Goal: Task Accomplishment & Management: Manage account settings

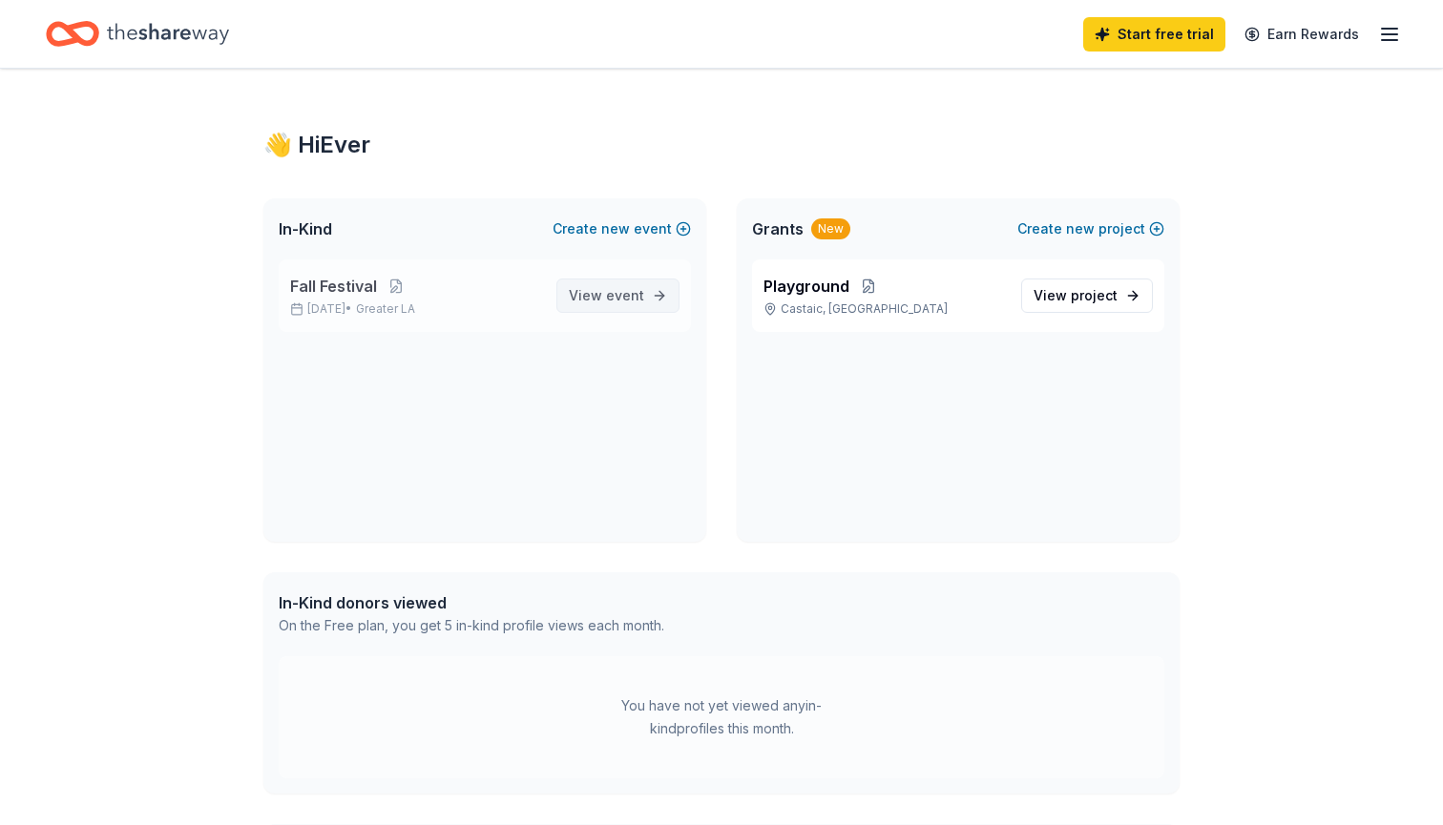
click at [615, 295] on span "event" at bounding box center [625, 295] width 38 height 16
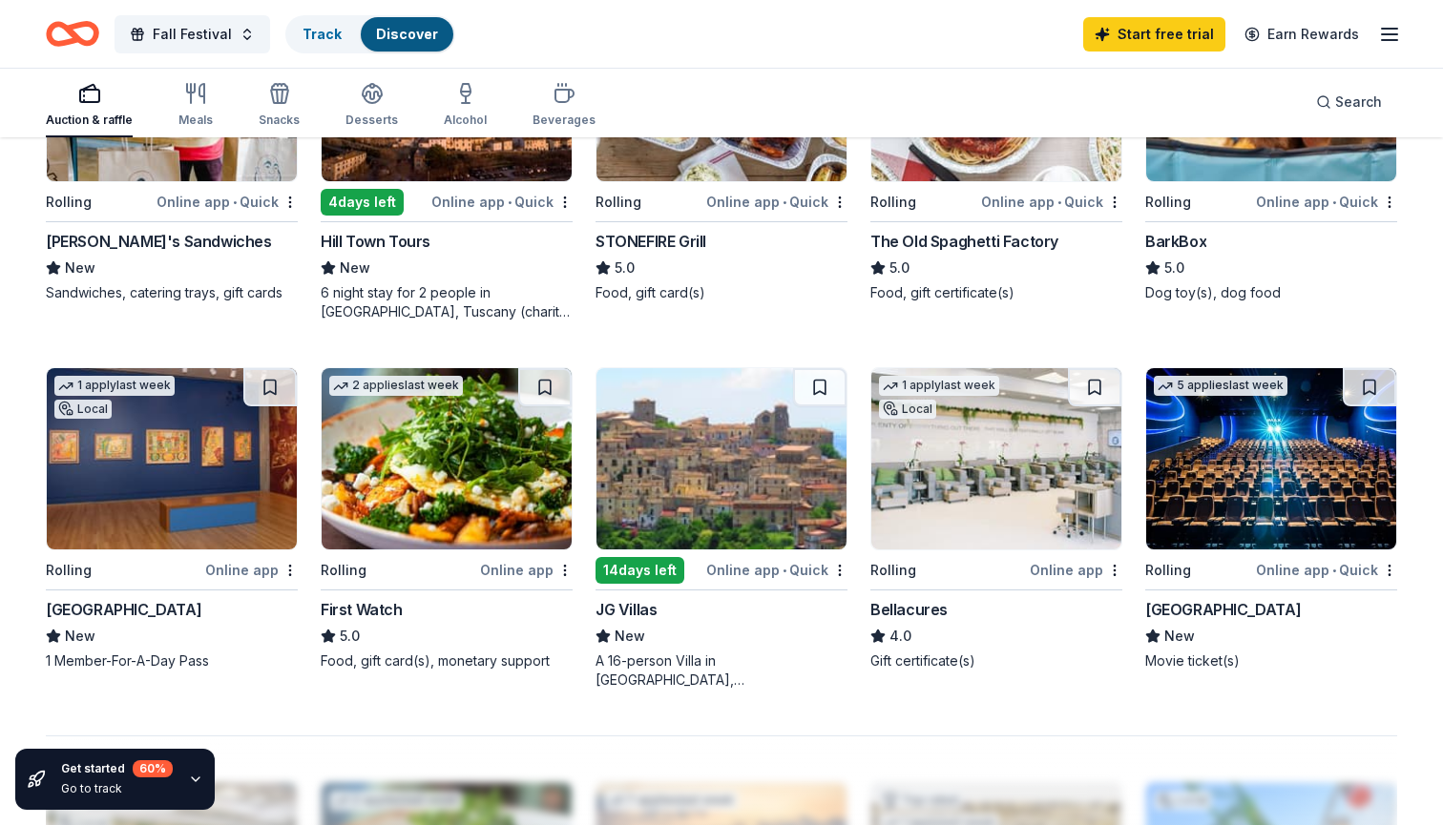
scroll to position [1112, 0]
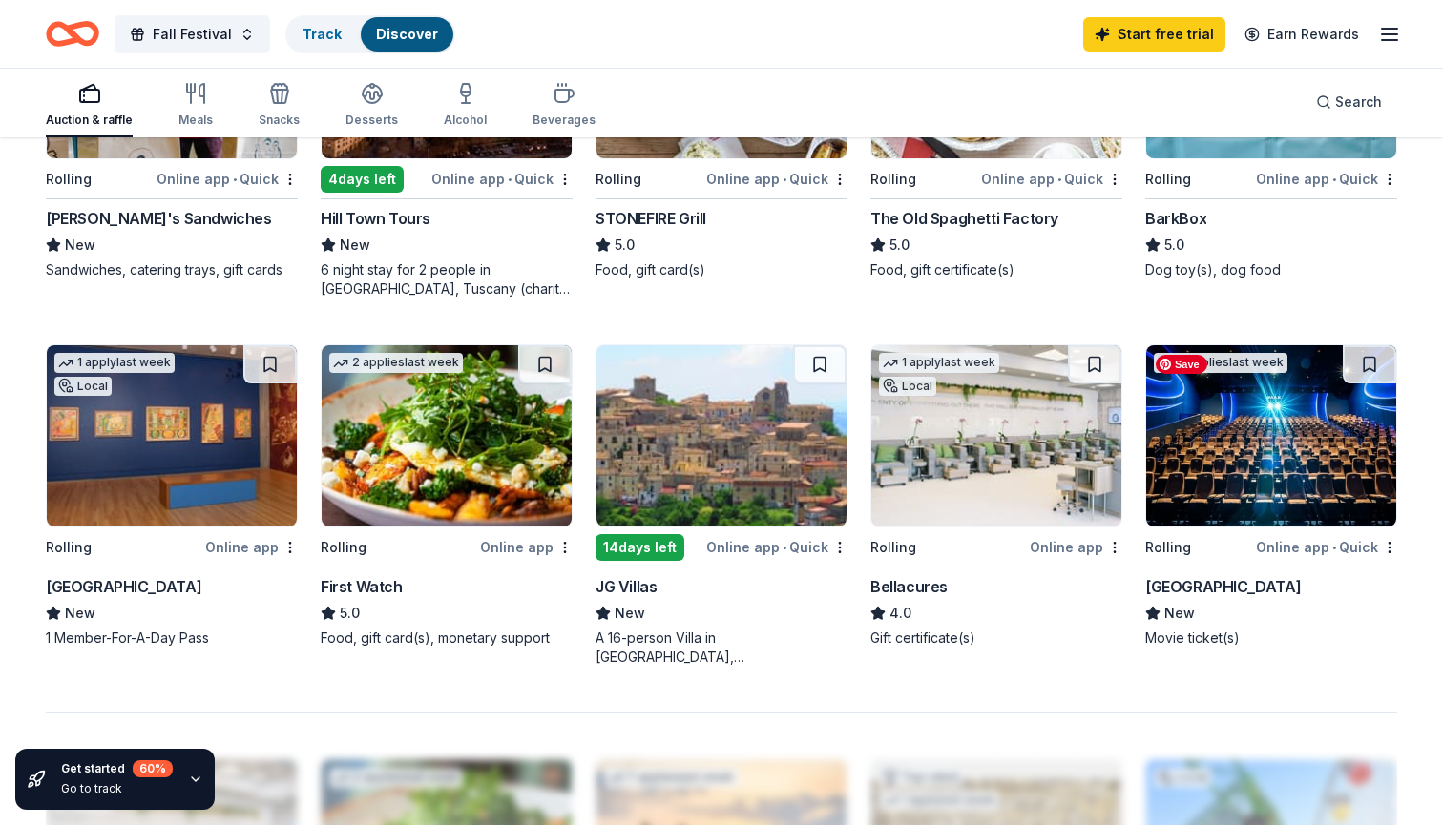
click at [1257, 475] on img at bounding box center [1271, 435] width 250 height 181
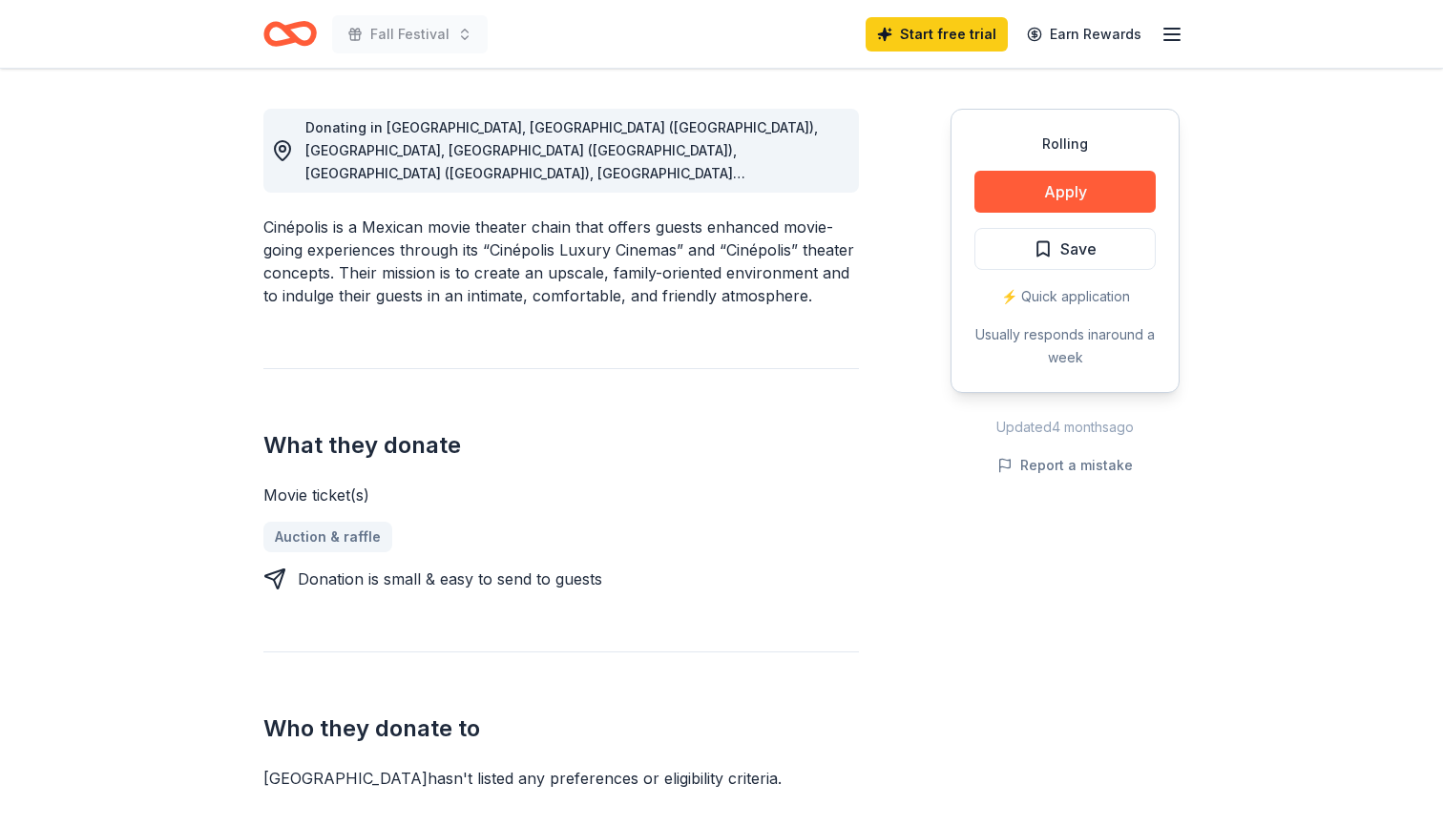
scroll to position [517, 0]
click at [1108, 188] on button "Apply" at bounding box center [1064, 192] width 181 height 42
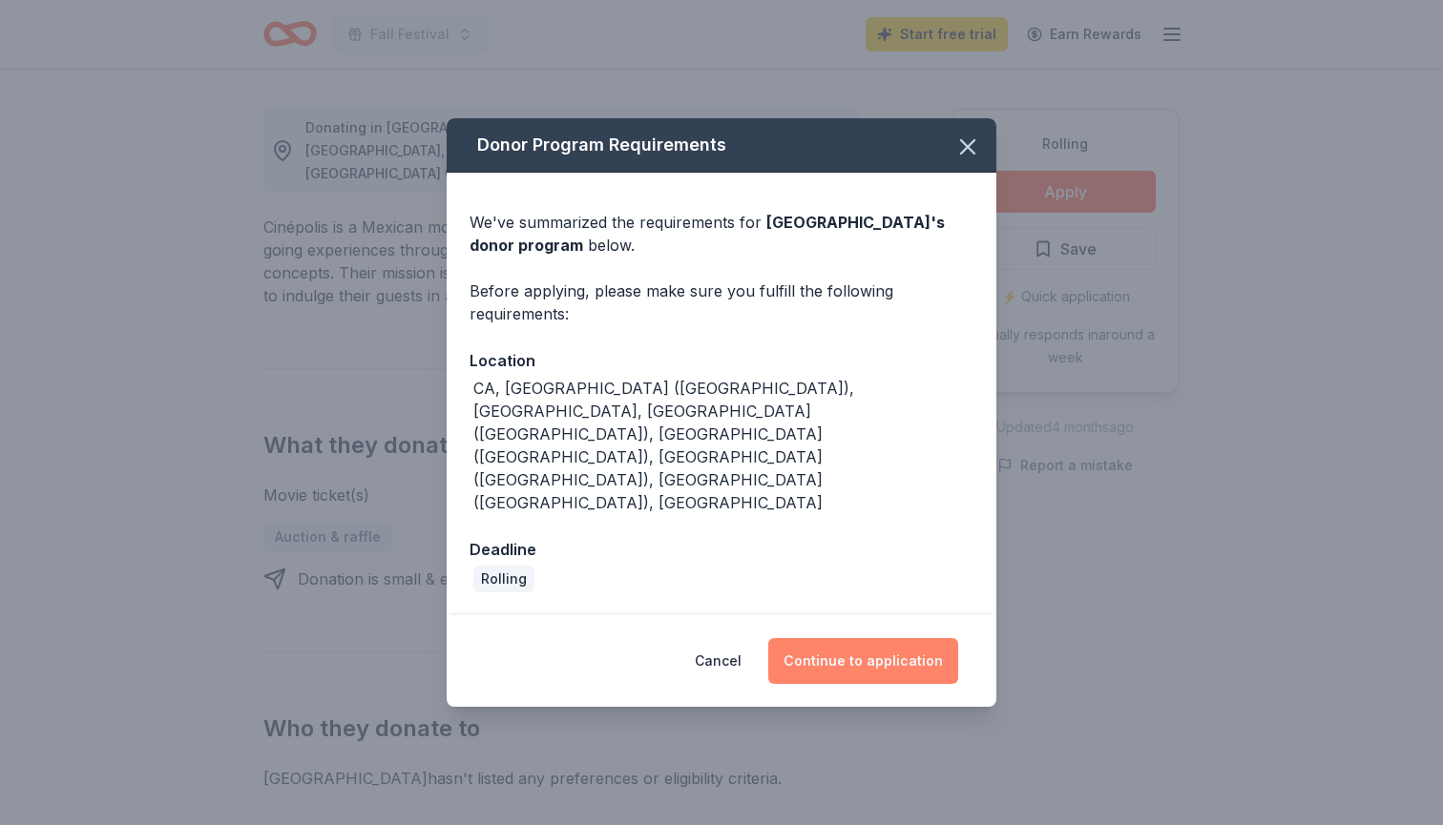
click at [858, 638] on button "Continue to application" at bounding box center [863, 661] width 190 height 46
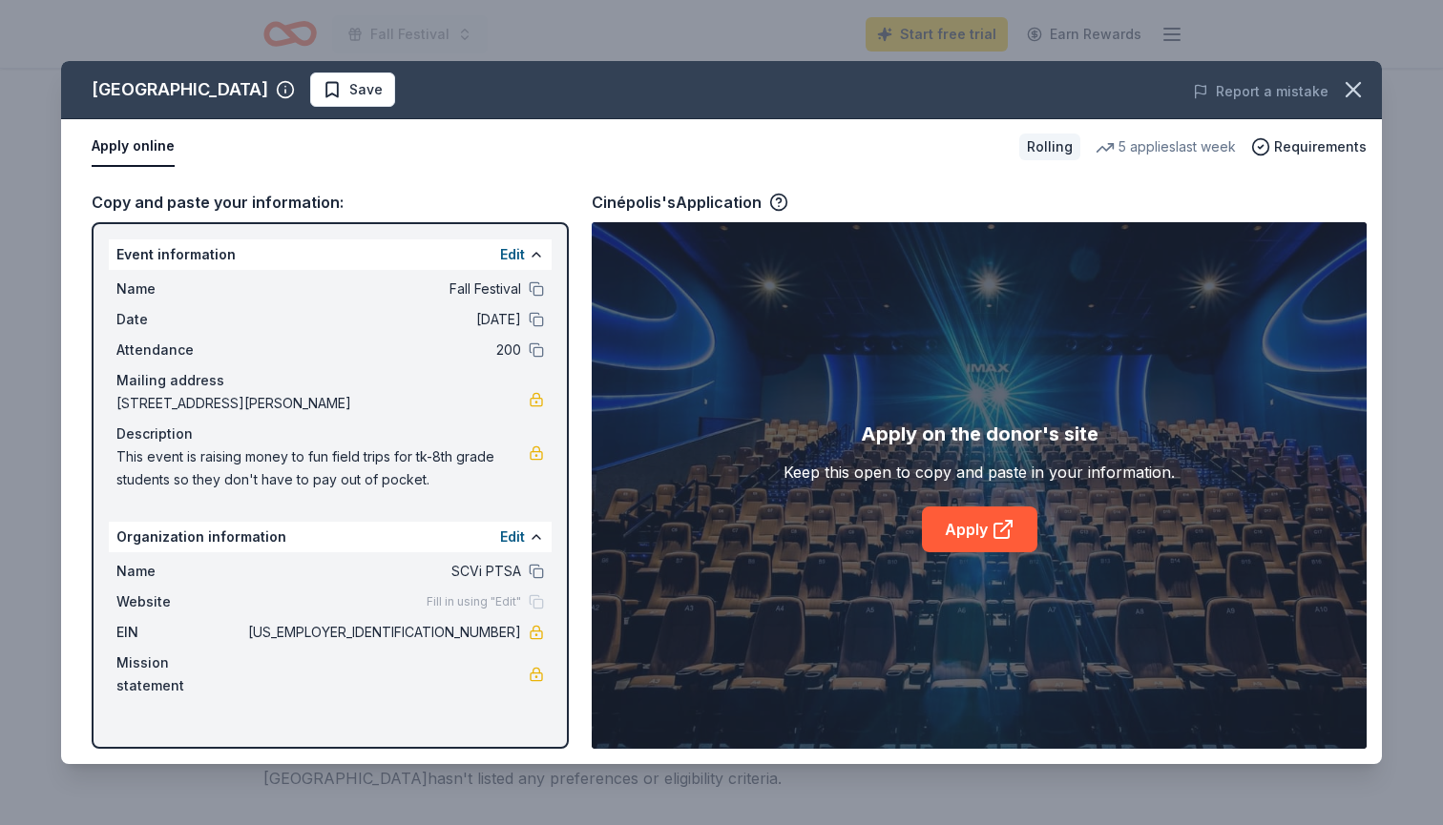
click at [326, 460] on span "This event is raising money to fun field trips for tk-8th grade students so the…" at bounding box center [322, 469] width 412 height 46
click at [286, 669] on div "Mission statement" at bounding box center [330, 675] width 428 height 46
click at [1356, 94] on icon "button" at bounding box center [1352, 89] width 13 height 13
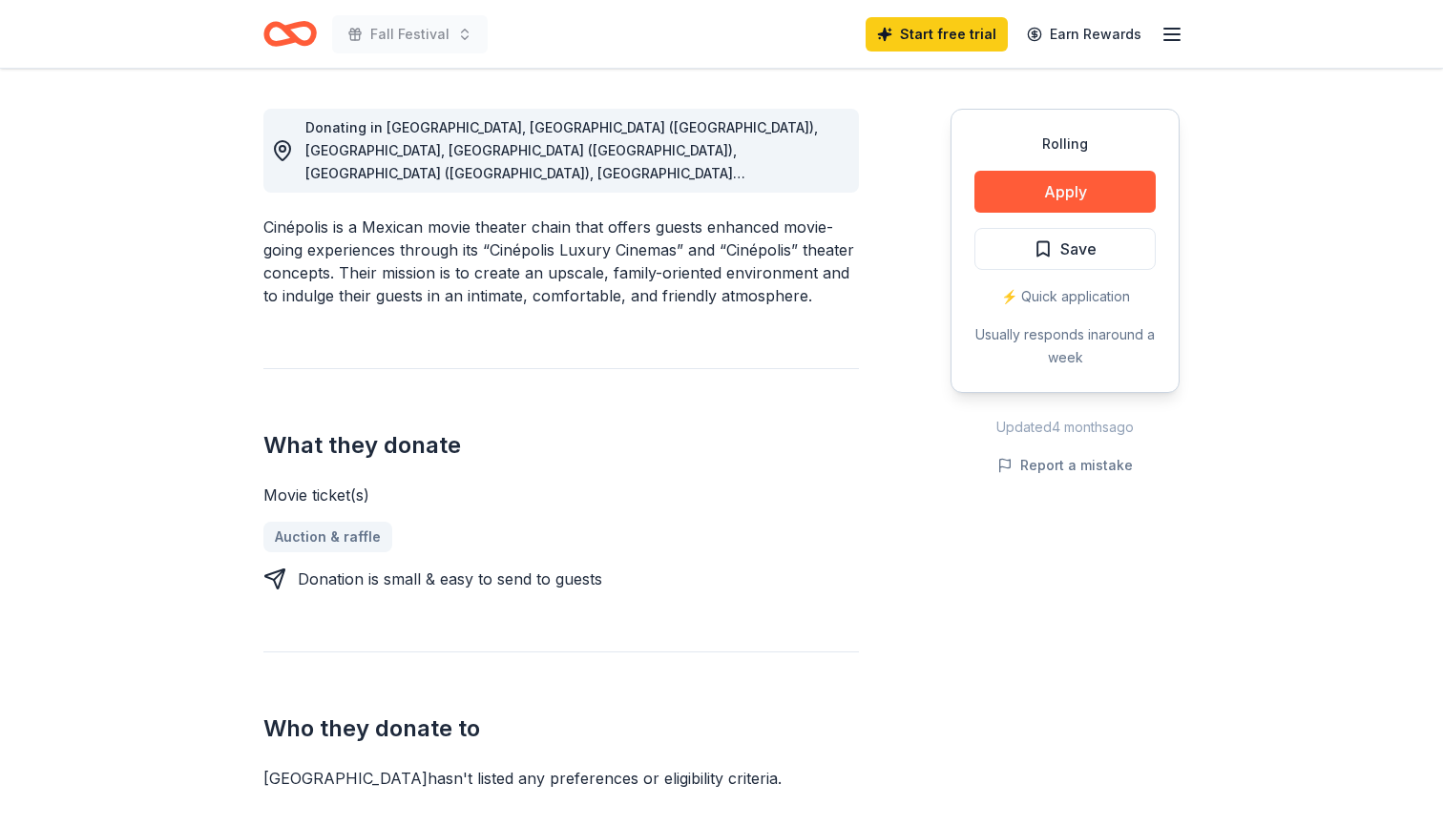
click at [1175, 32] on icon "button" at bounding box center [1171, 34] width 23 height 23
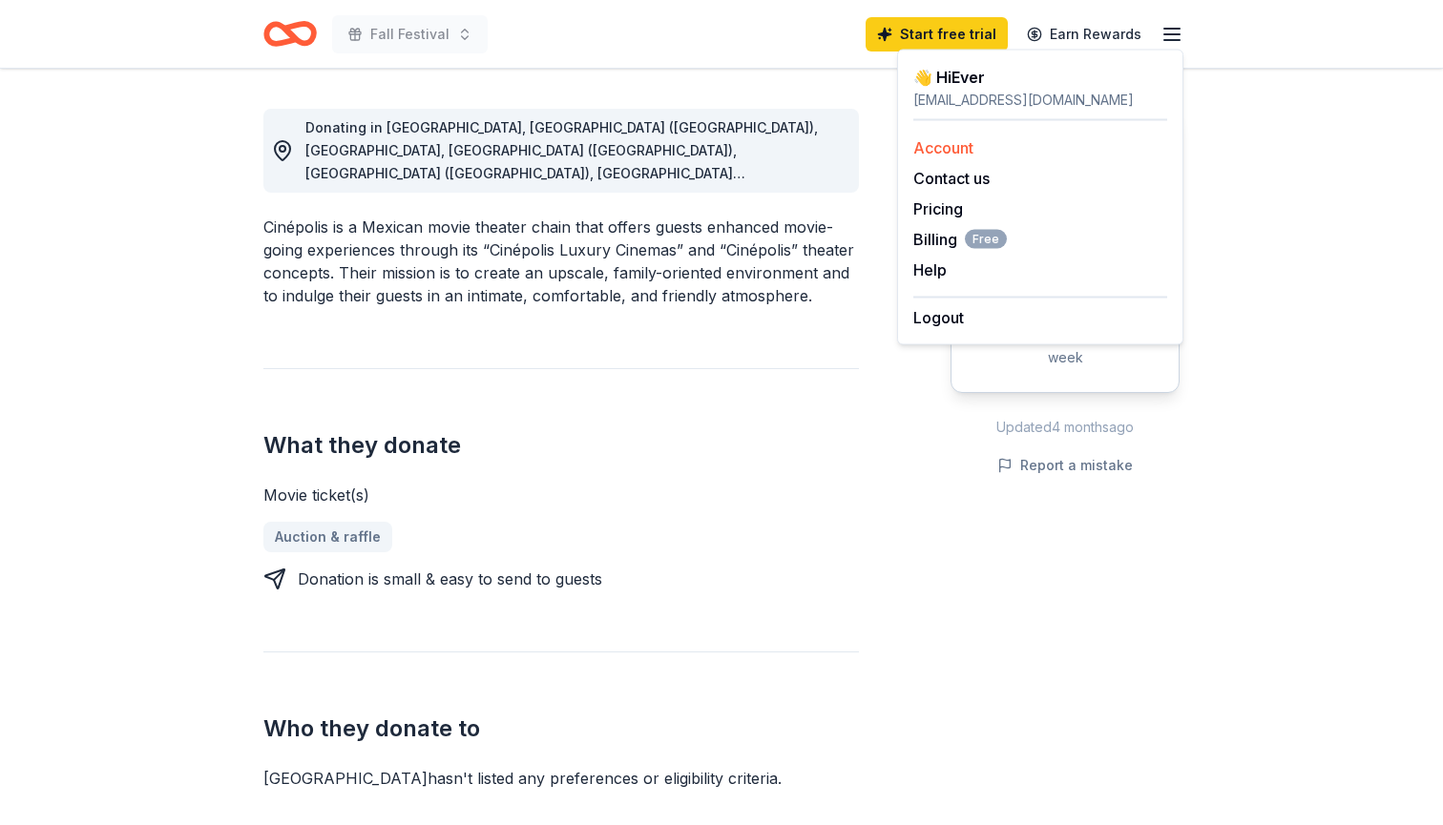
click at [953, 155] on link "Account" at bounding box center [943, 147] width 60 height 19
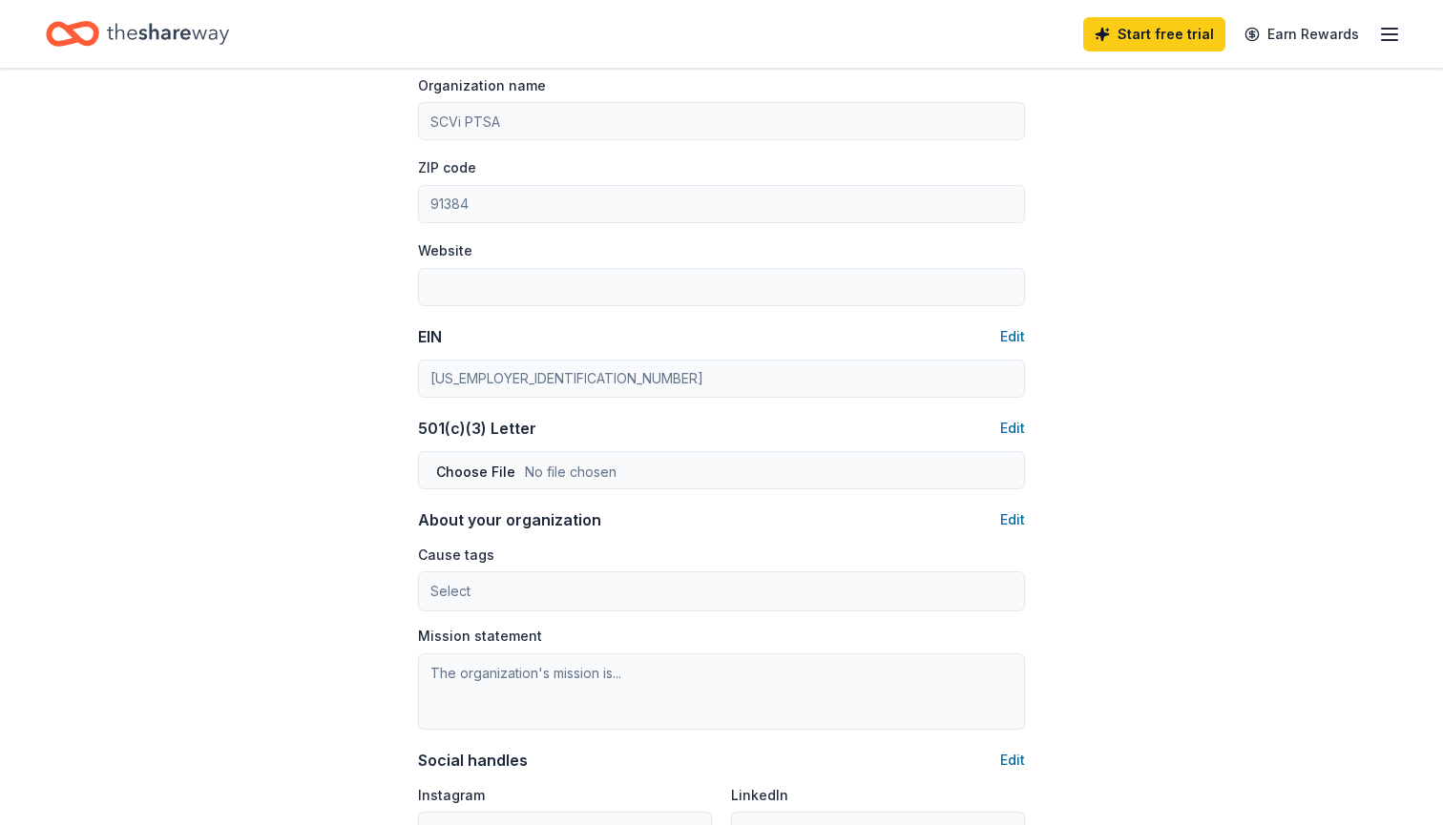
scroll to position [725, 0]
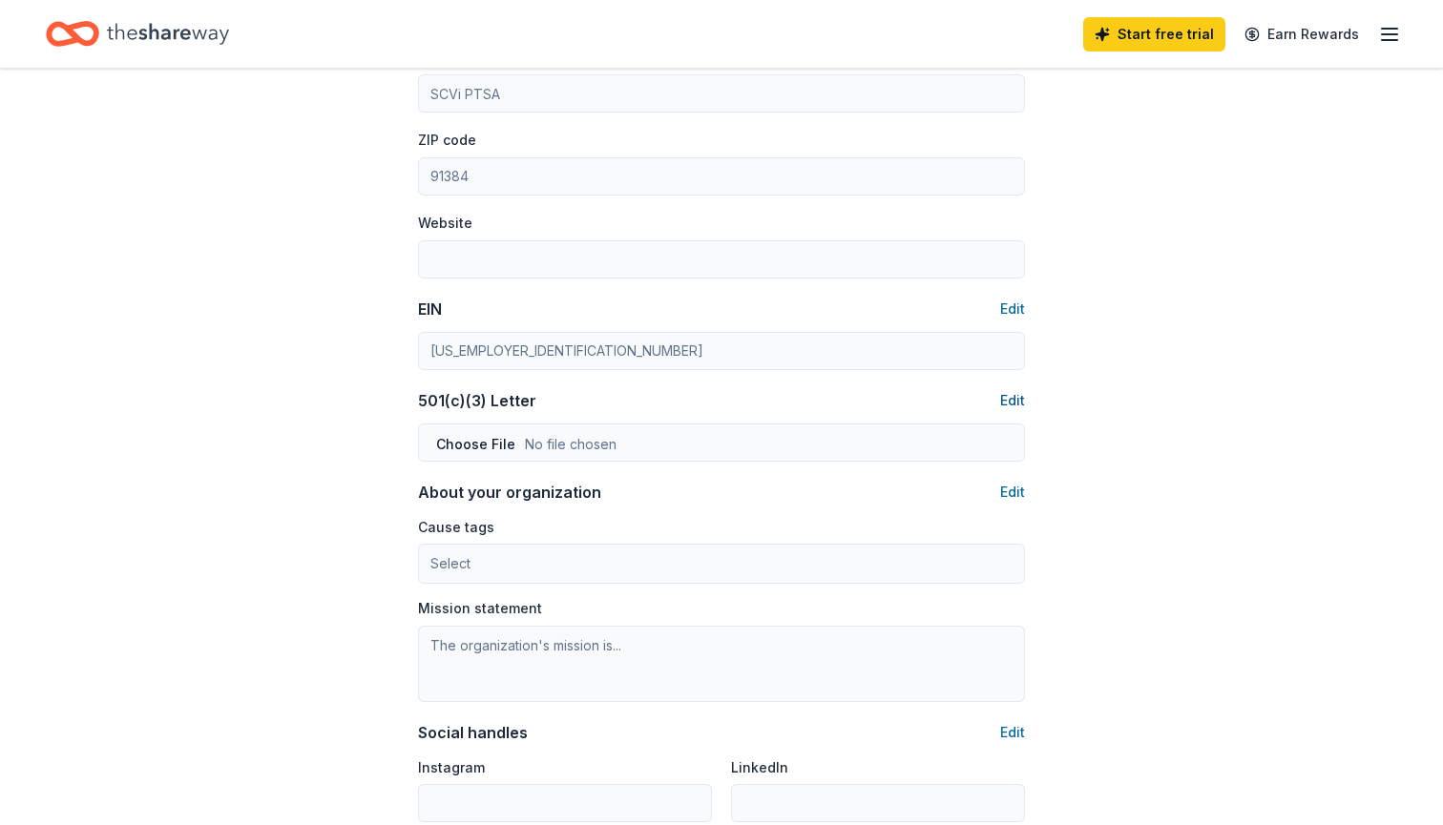
click at [1014, 398] on button "Edit" at bounding box center [1012, 400] width 25 height 23
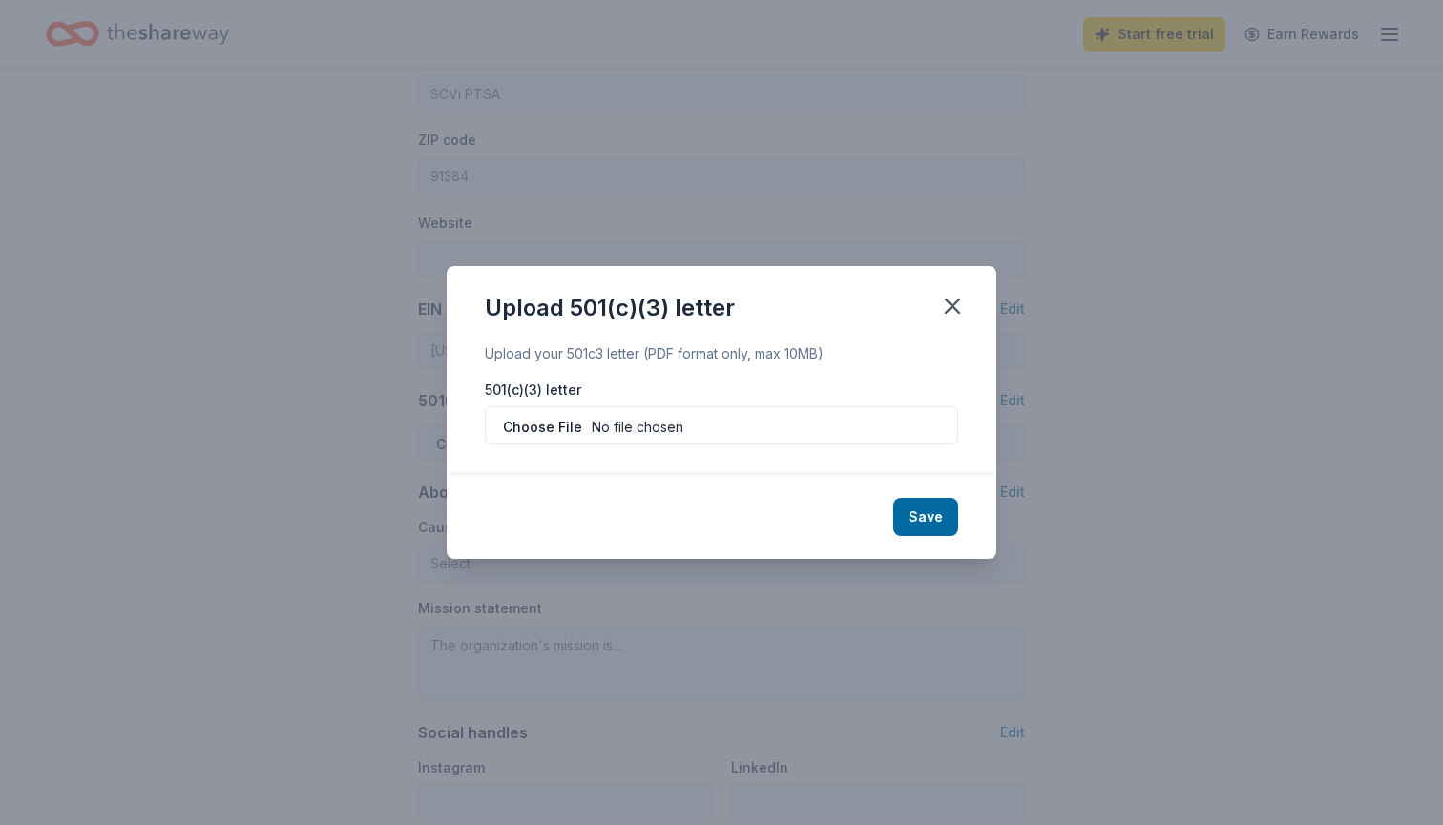
click at [552, 434] on input "file" at bounding box center [721, 426] width 473 height 38
type input "C:\fakepath\2025benefit-verification-letter.pdf"
click at [929, 526] on button "Save" at bounding box center [925, 517] width 65 height 38
click at [924, 523] on div "Save" at bounding box center [722, 517] width 550 height 84
click at [768, 620] on div "Upload 501(c)(3) letter Upload your 501c3 letter (PDF format only, max 10MB) 50…" at bounding box center [721, 412] width 1443 height 825
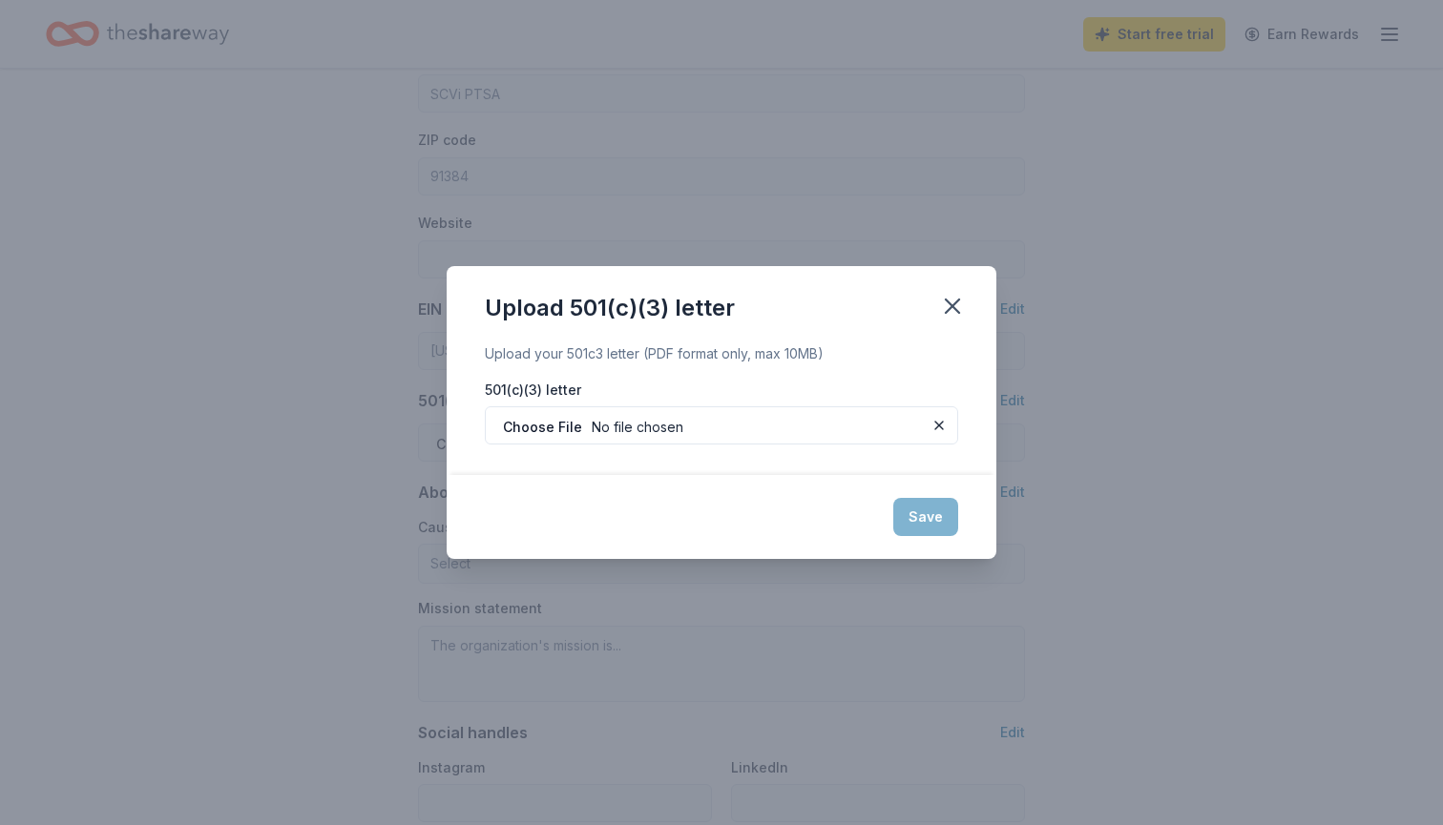
click at [927, 522] on div "Save" at bounding box center [722, 517] width 550 height 84
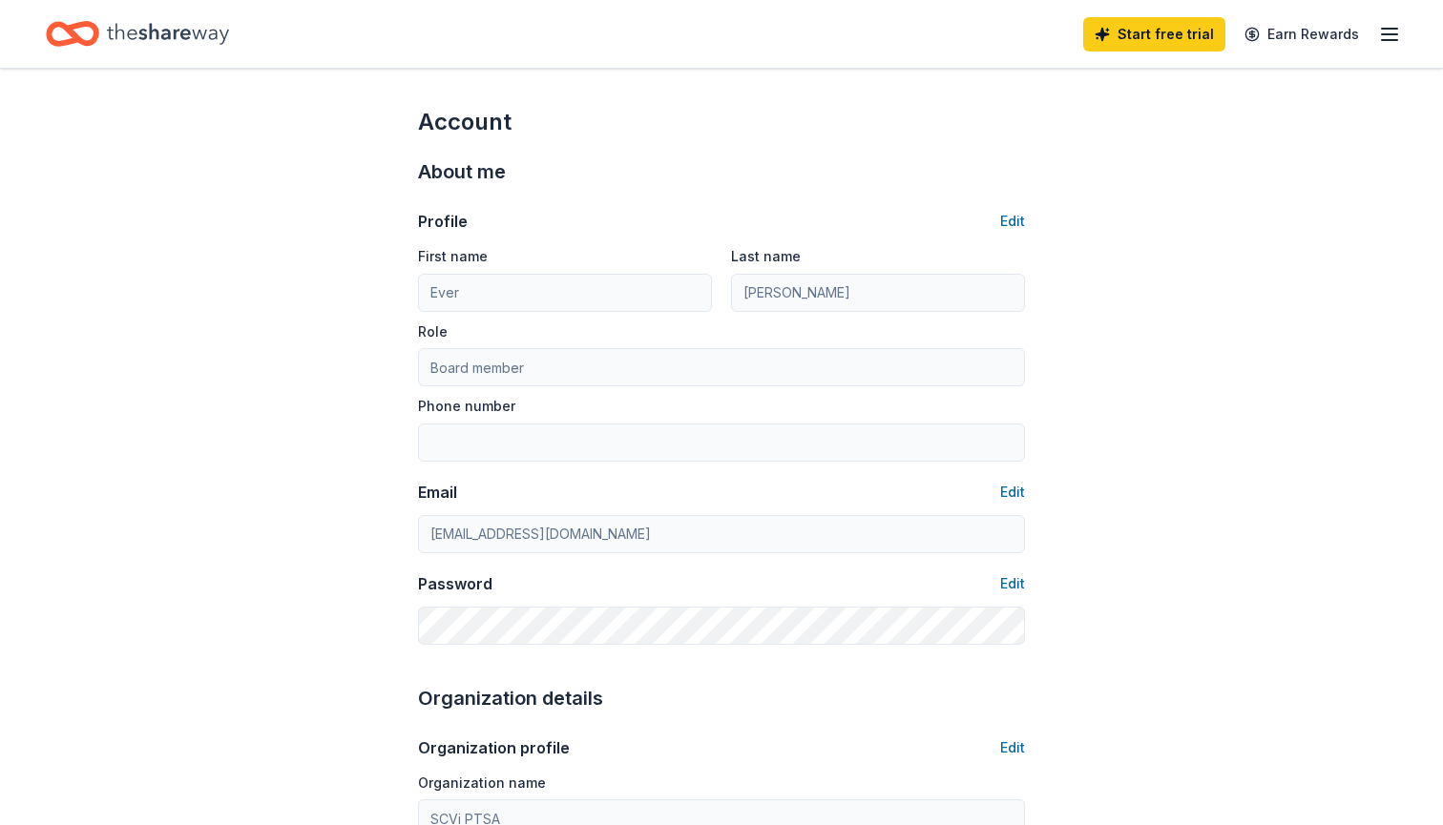
scroll to position [0, 0]
click at [1017, 219] on button "Edit" at bounding box center [1012, 221] width 25 height 23
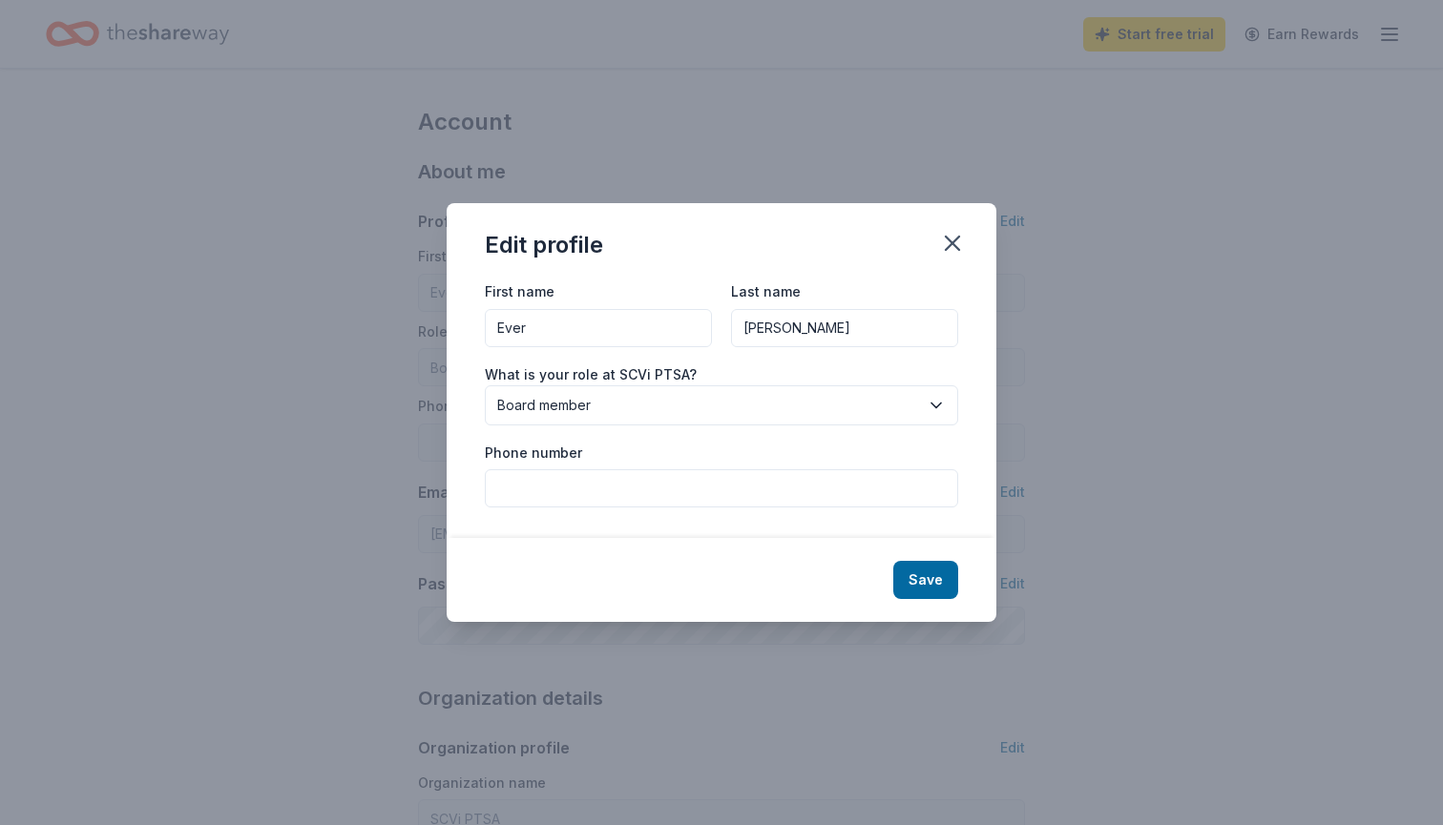
click at [623, 422] on button "Board member" at bounding box center [721, 406] width 473 height 40
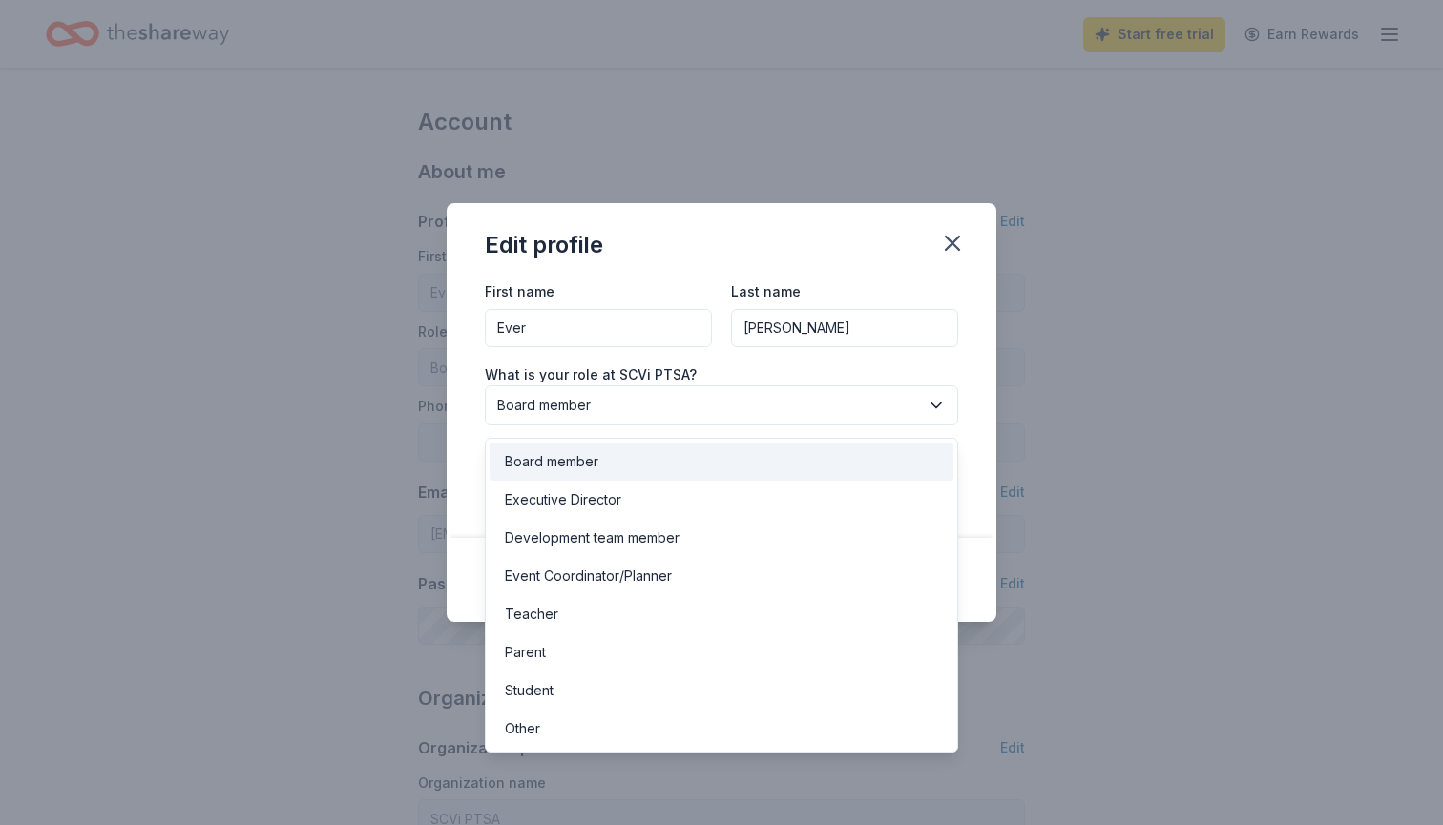
click at [1160, 419] on div "Edit profile First name Ever Last name Mazza What is your role at SCVi PTSA? Bo…" at bounding box center [721, 412] width 1443 height 825
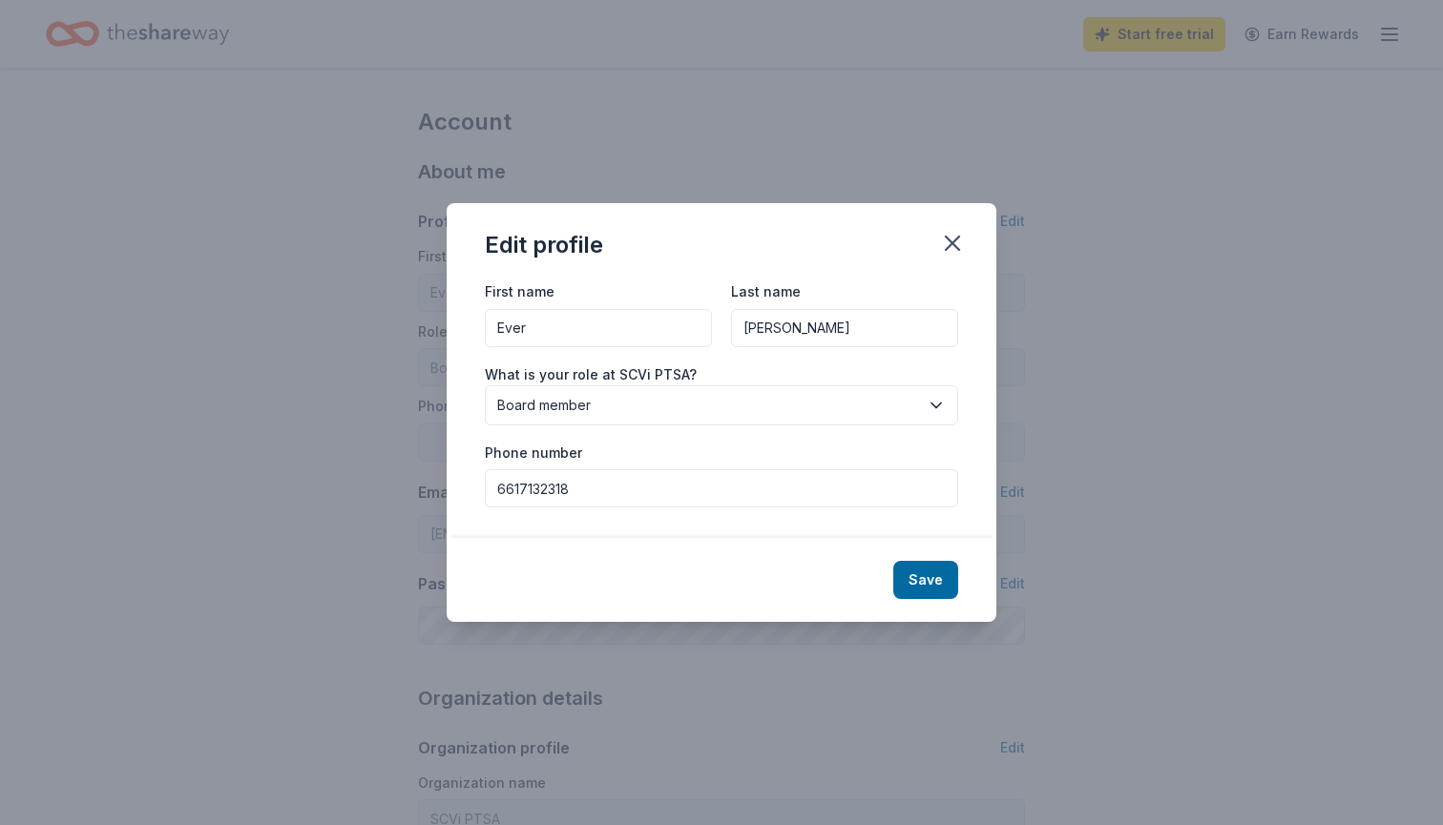
type input "6617132318"
click at [959, 576] on div "Save" at bounding box center [722, 580] width 550 height 84
click at [933, 585] on button "Save" at bounding box center [925, 580] width 65 height 38
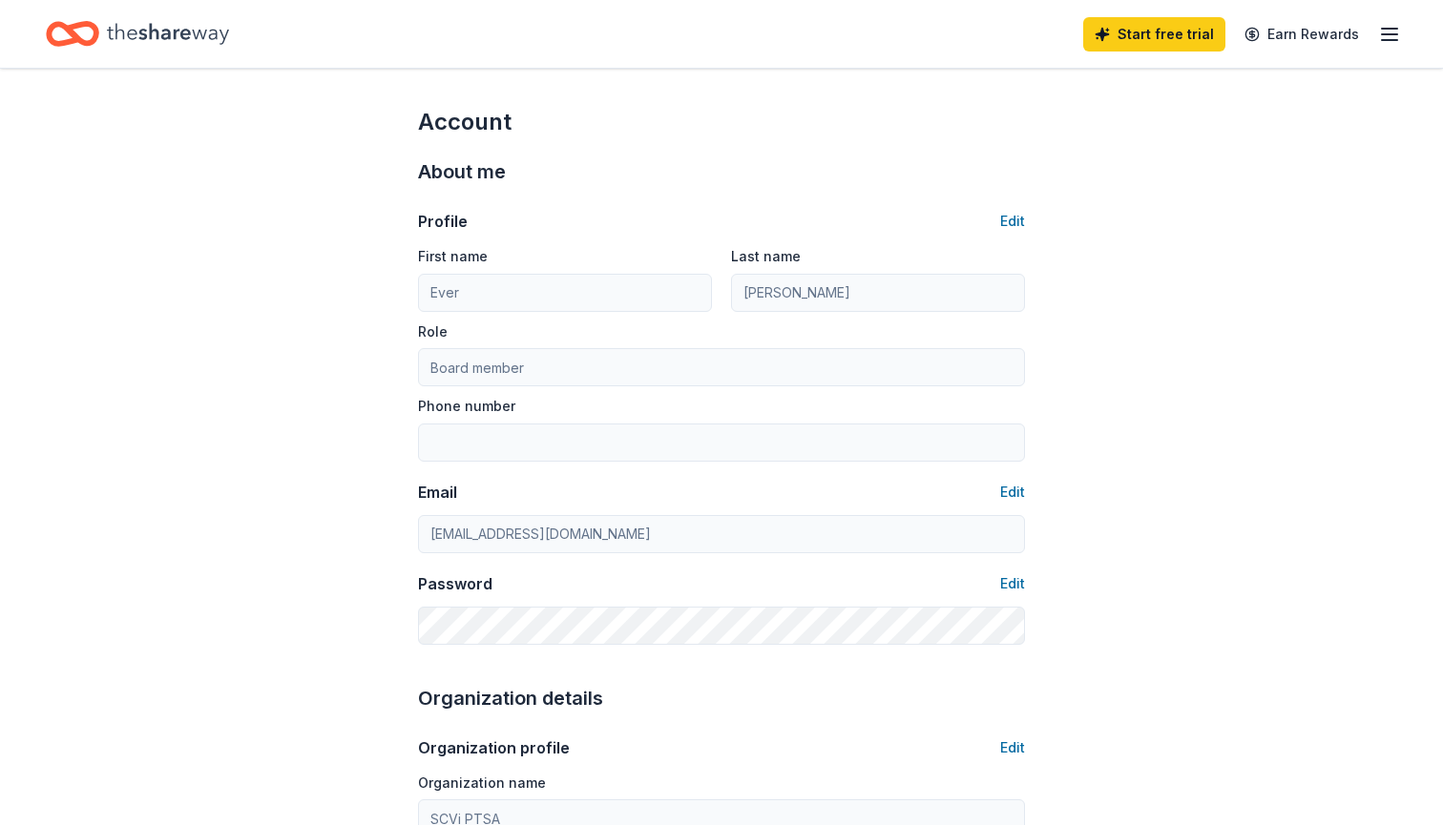
type input "6617132318"
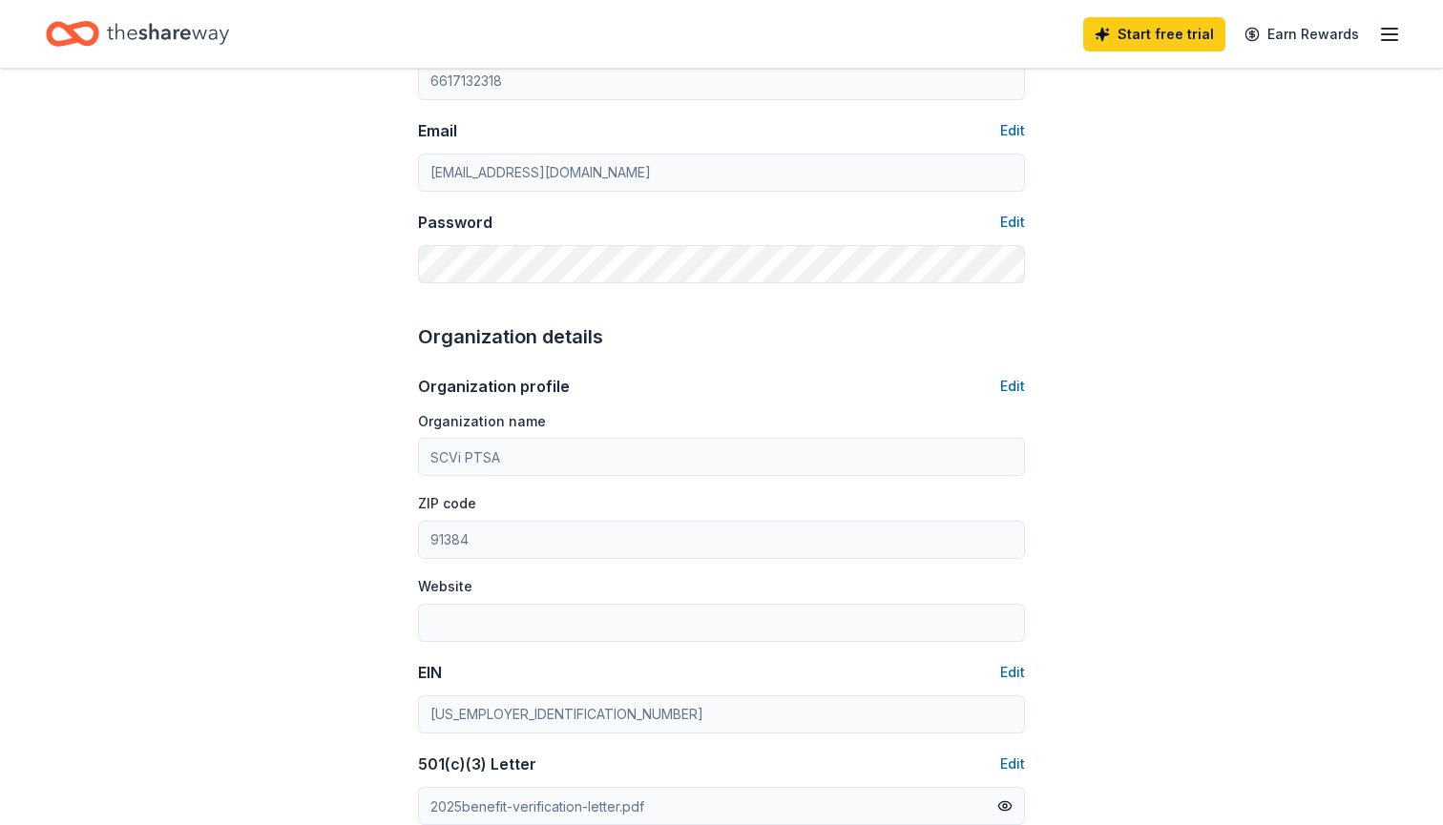
scroll to position [404, 0]
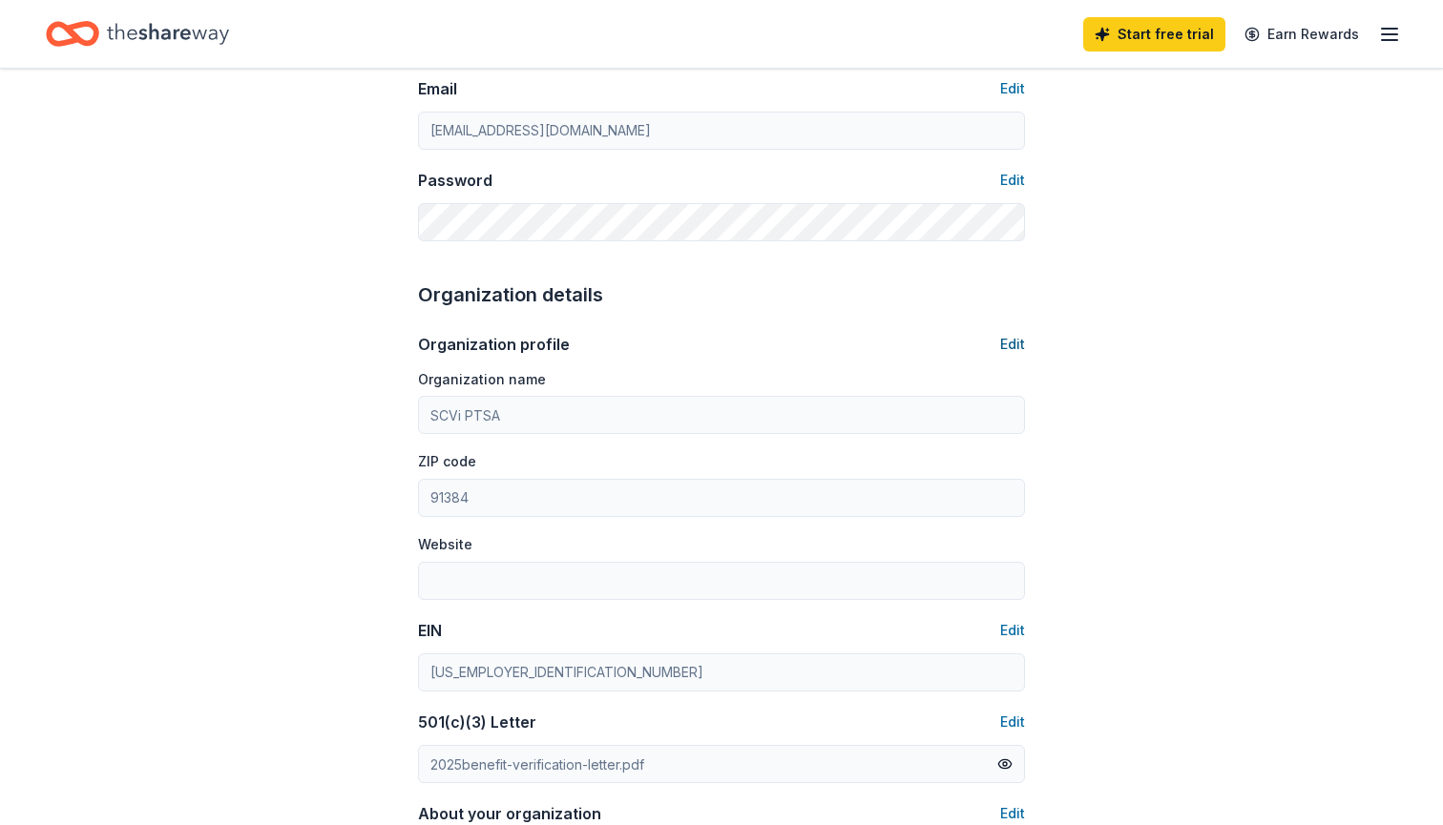
click at [1007, 340] on button "Edit" at bounding box center [1012, 344] width 25 height 23
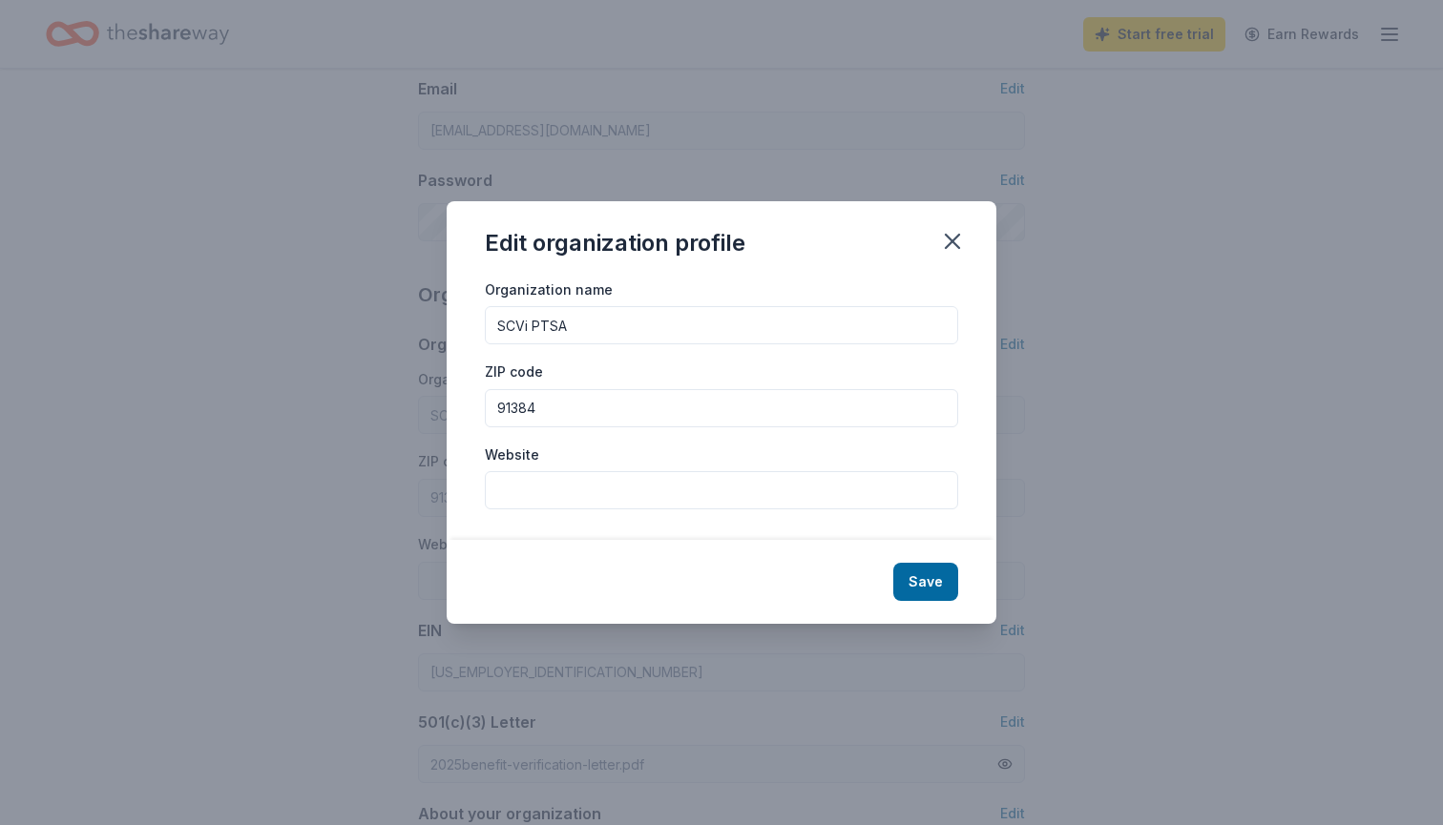
click at [519, 501] on input "Website" at bounding box center [721, 490] width 473 height 38
type input "scvi-ptsa.com"
click at [932, 568] on button "Save" at bounding box center [925, 582] width 65 height 38
type input "scvi-ptsa.com"
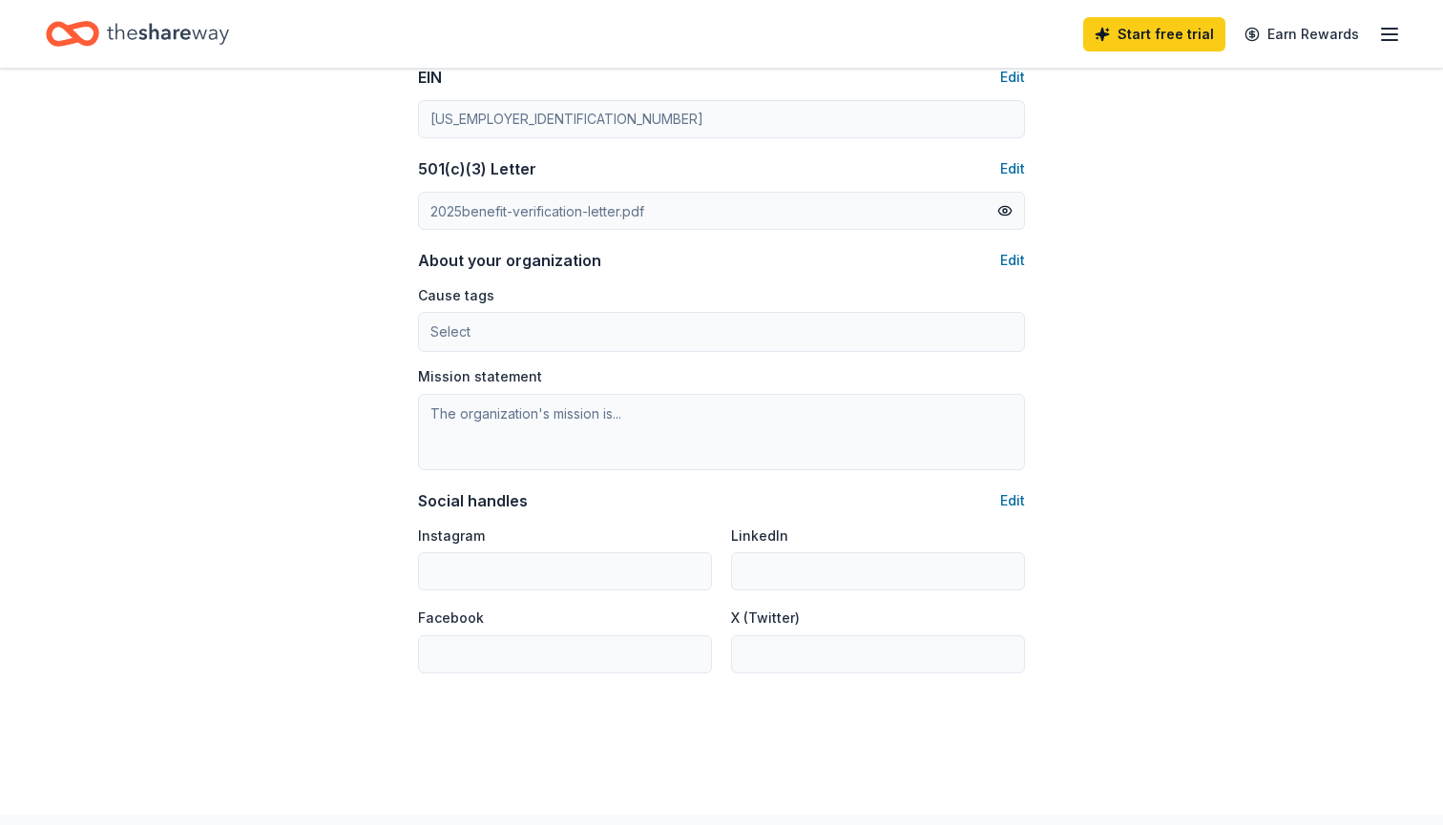
scroll to position [973, 0]
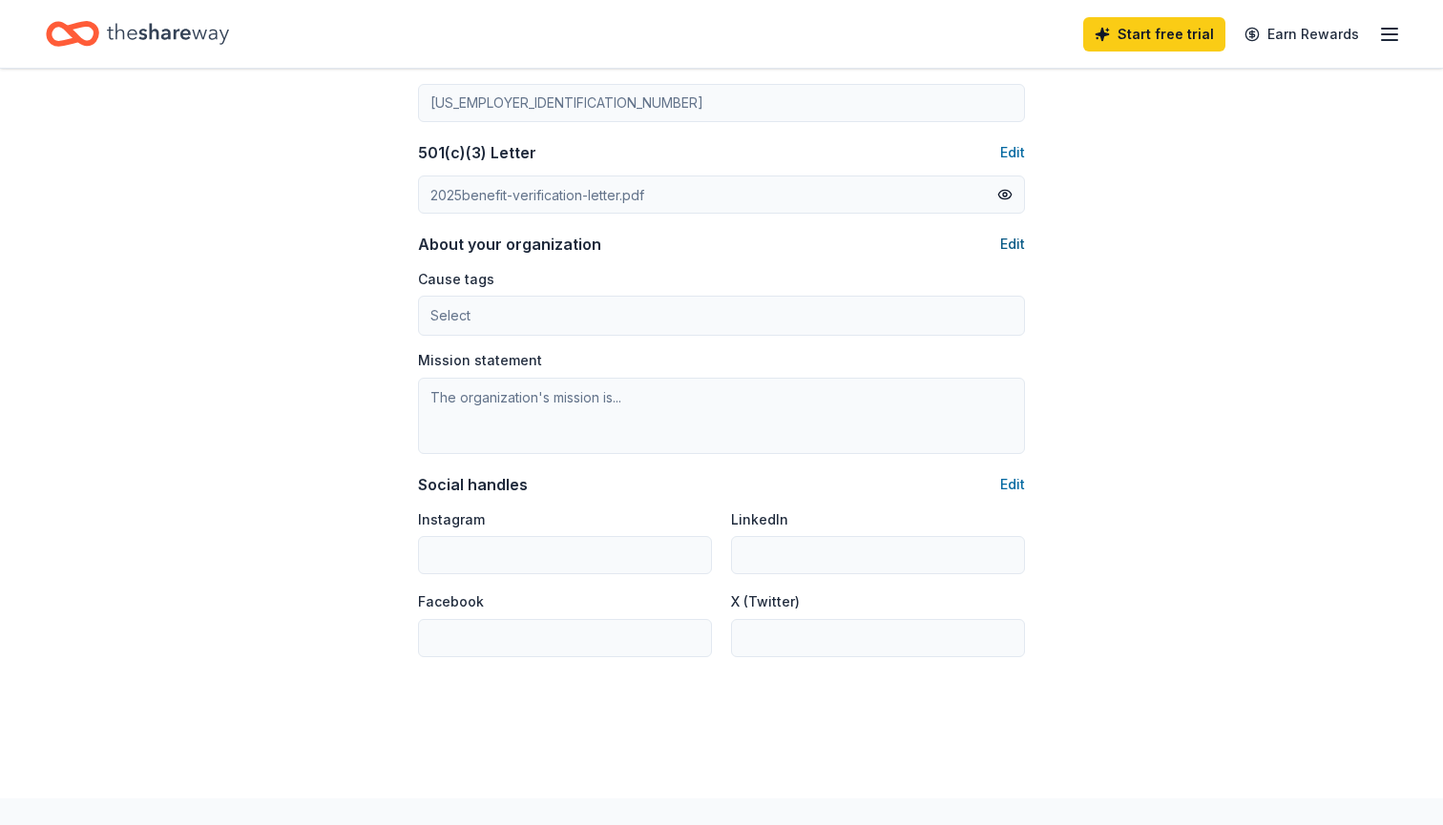
click at [1015, 239] on button "Edit" at bounding box center [1012, 244] width 25 height 23
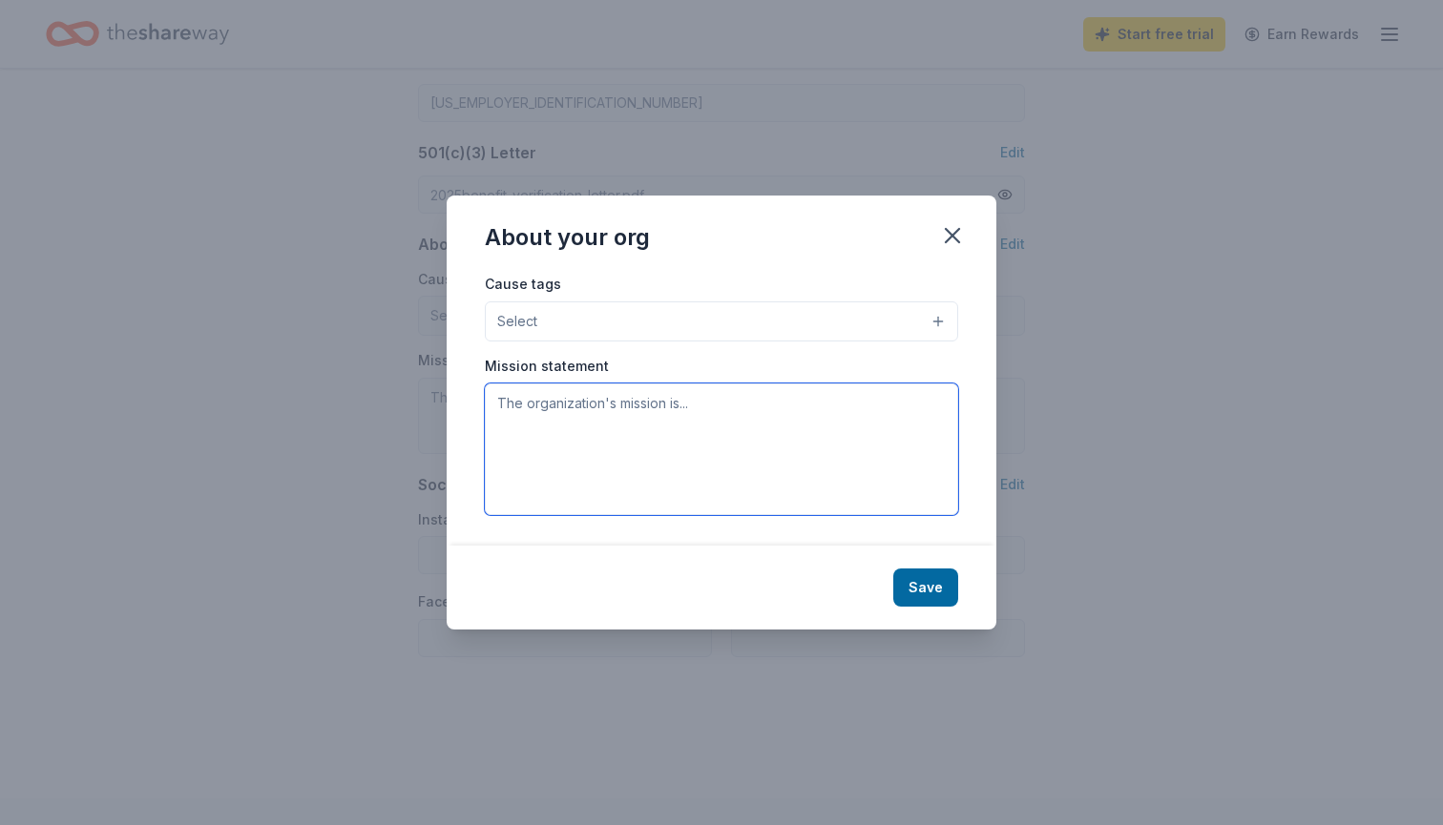
click at [529, 399] on textarea at bounding box center [721, 450] width 473 height 132
paste textarea "Our mission is to support, empower, and impact the lives of learners by uniting…"
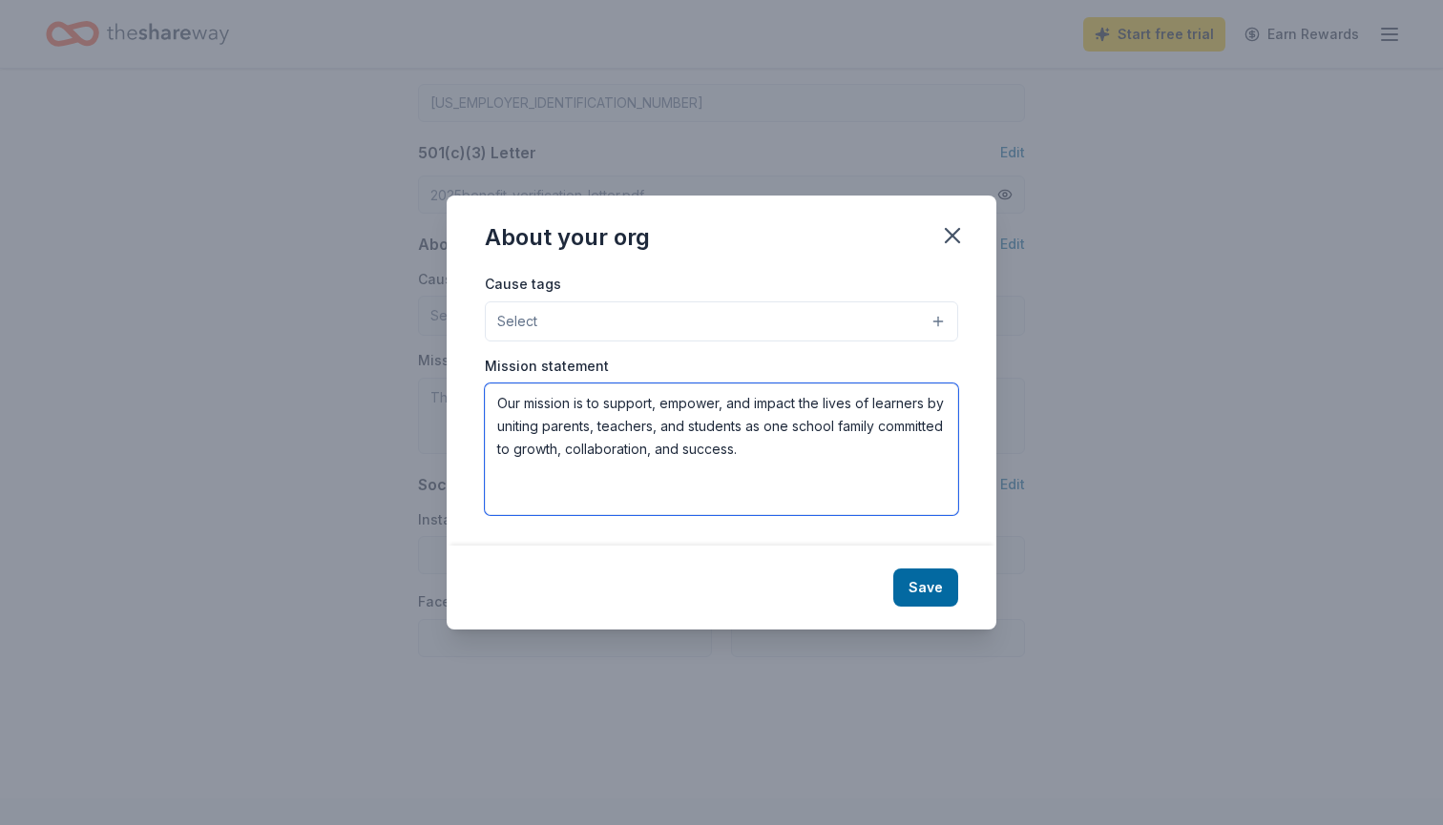
type textarea "Our mission is to support, empower, and impact the lives of learners by uniting…"
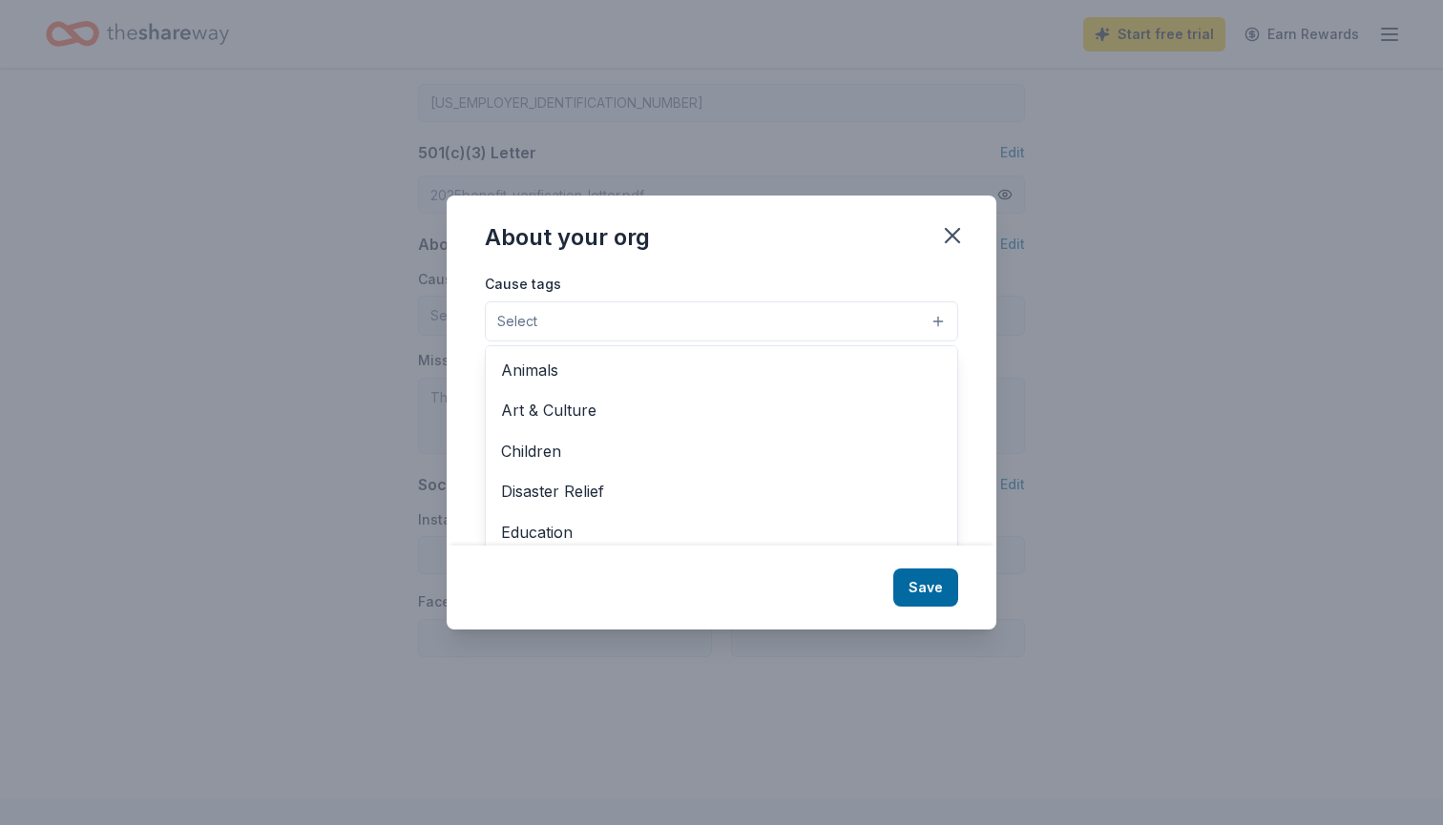
click at [648, 328] on button "Select" at bounding box center [721, 322] width 473 height 40
click at [545, 455] on span "Children" at bounding box center [721, 451] width 441 height 25
click at [931, 595] on div "About your org Cause tags Children Animals Art & Culture Disaster Relief Educat…" at bounding box center [722, 412] width 550 height 435
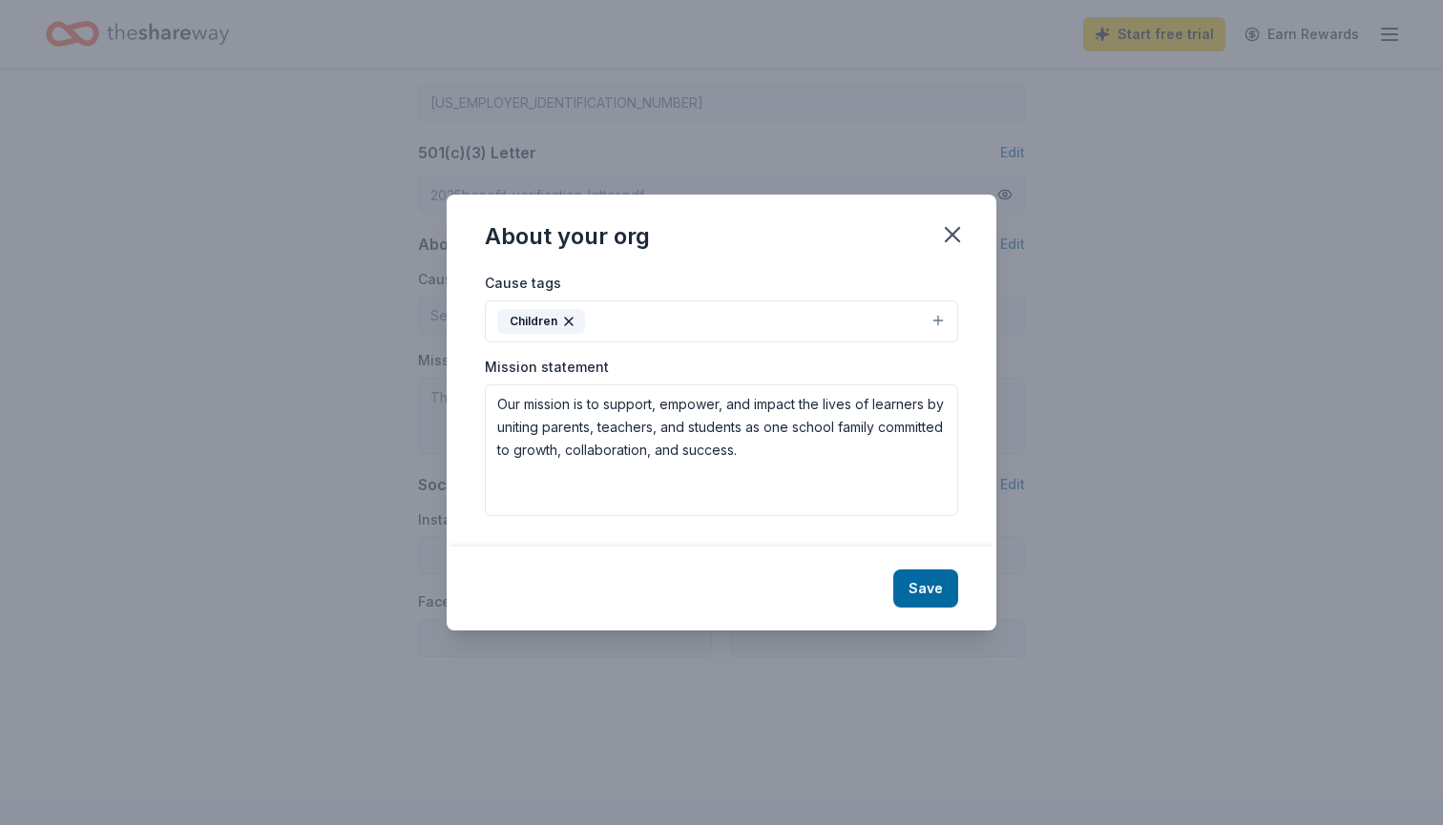
click at [931, 595] on button "Save" at bounding box center [925, 589] width 65 height 38
type textarea "Our mission is to support, empower, and impact the lives of learners by uniting…"
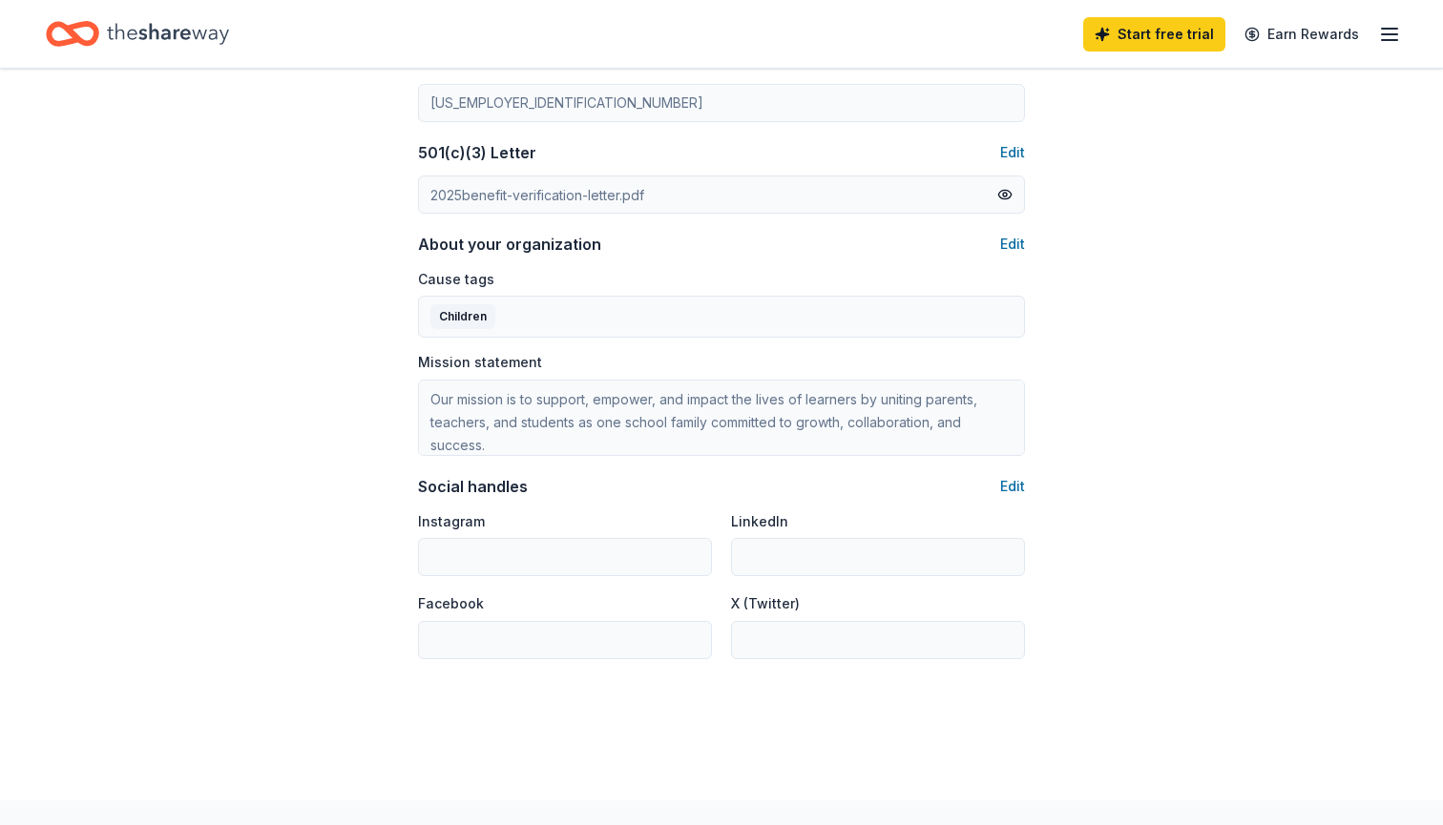
click at [830, 335] on div "Cause tags Children Mission statement Our mission is to support, empower, and i…" at bounding box center [721, 361] width 607 height 189
click at [1015, 245] on button "Edit" at bounding box center [1012, 244] width 25 height 23
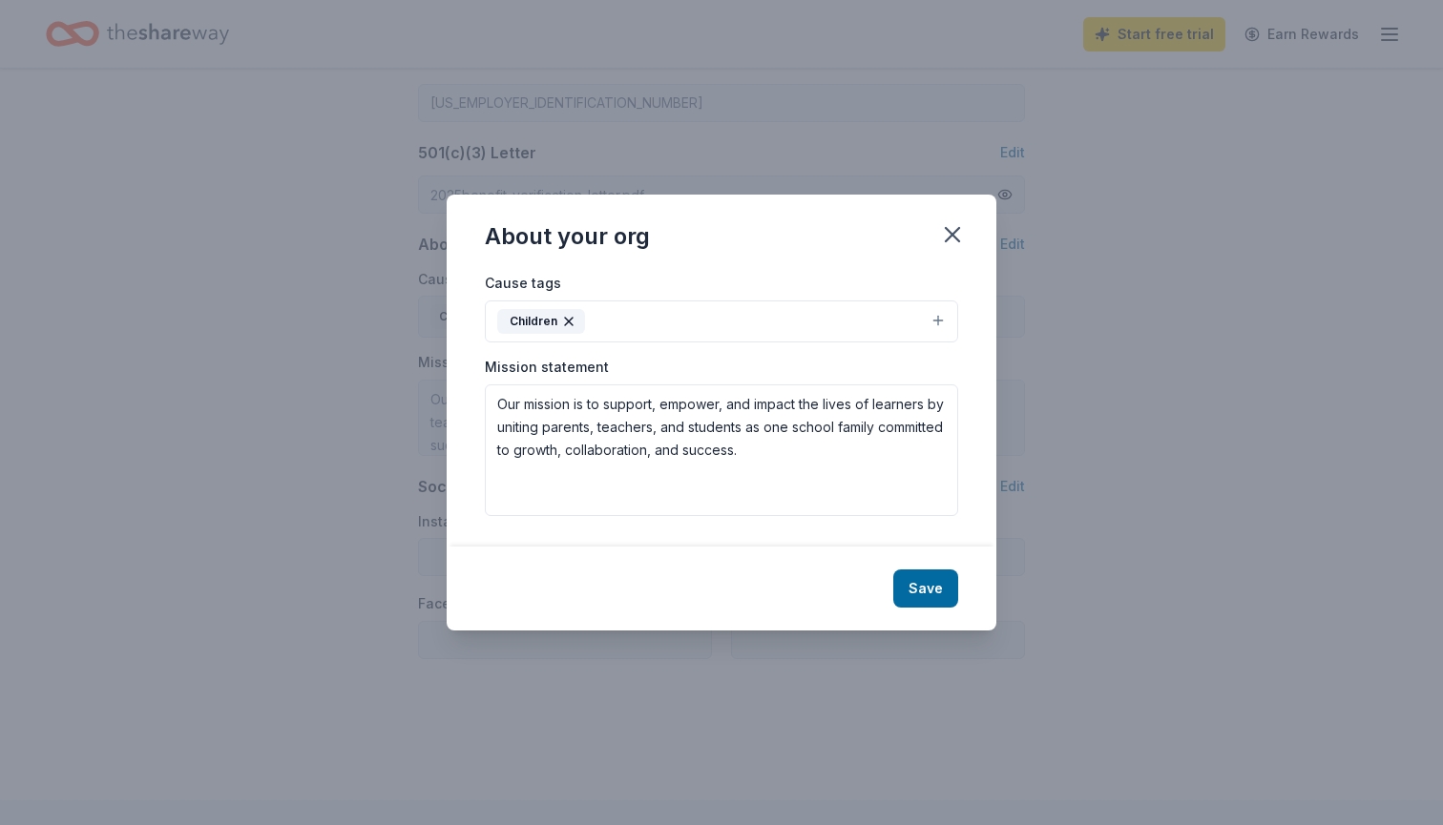
click at [707, 318] on button "Children" at bounding box center [721, 322] width 473 height 42
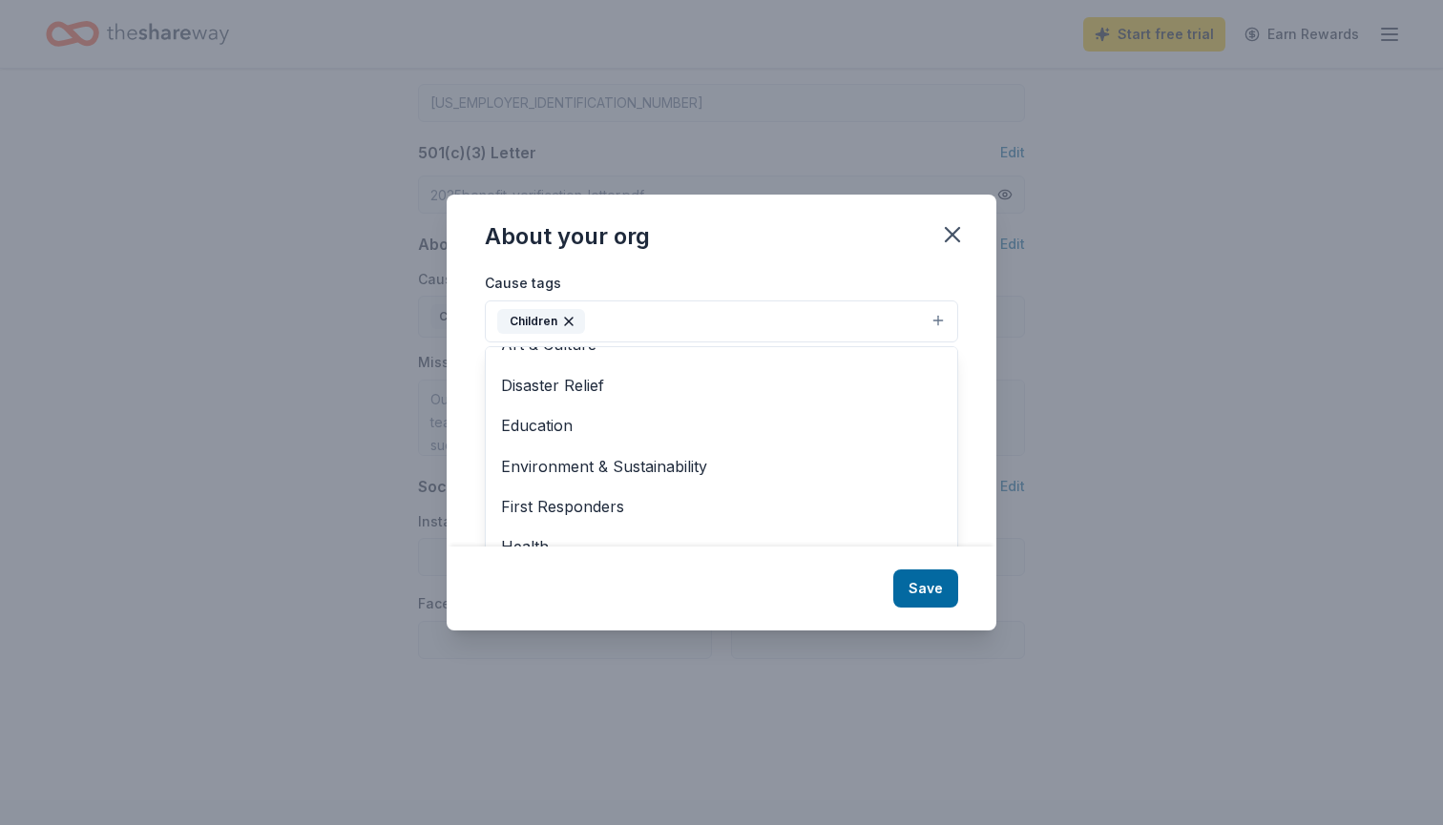
scroll to position [66, 0]
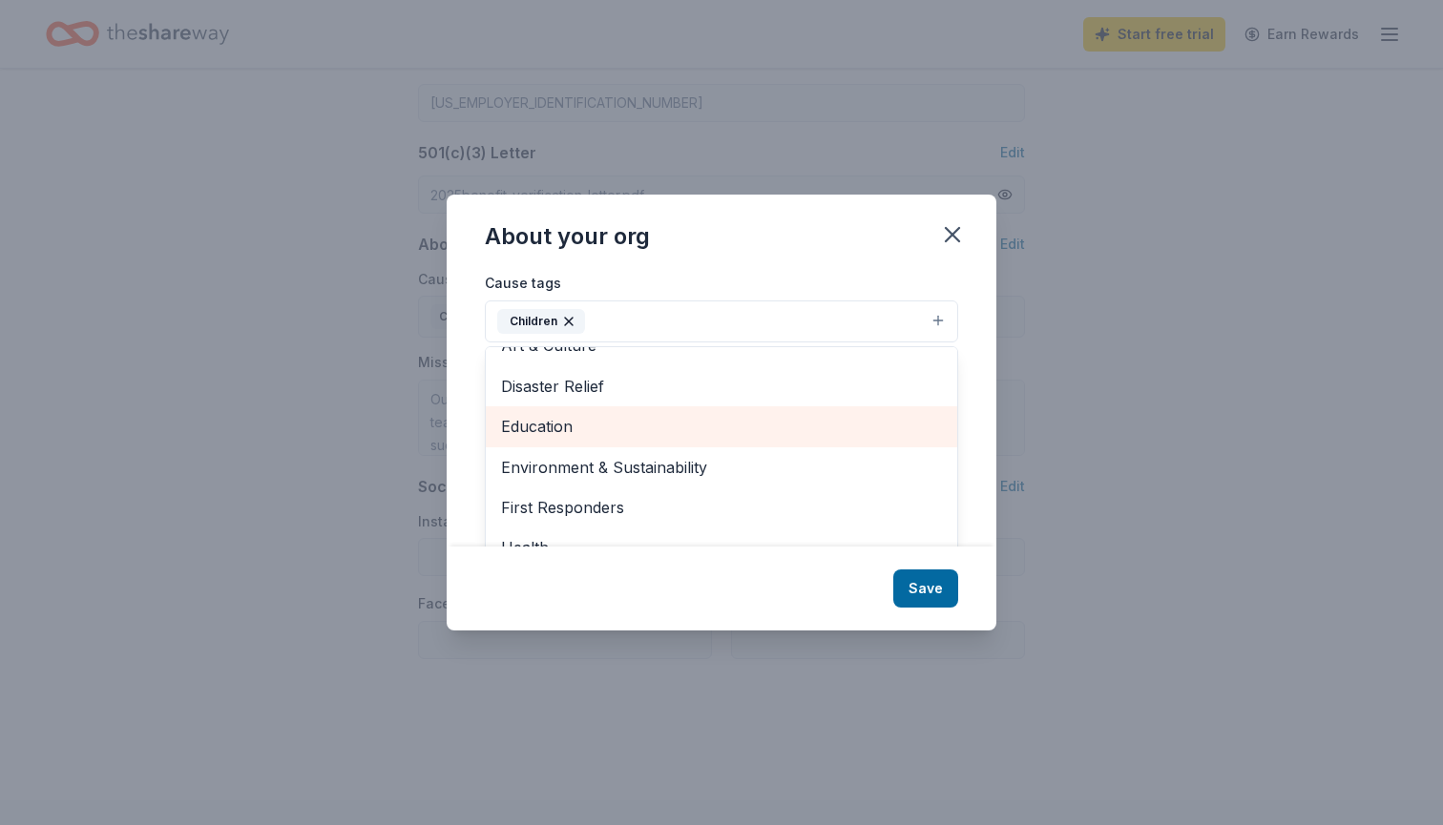
click at [526, 433] on span "Education" at bounding box center [721, 426] width 441 height 25
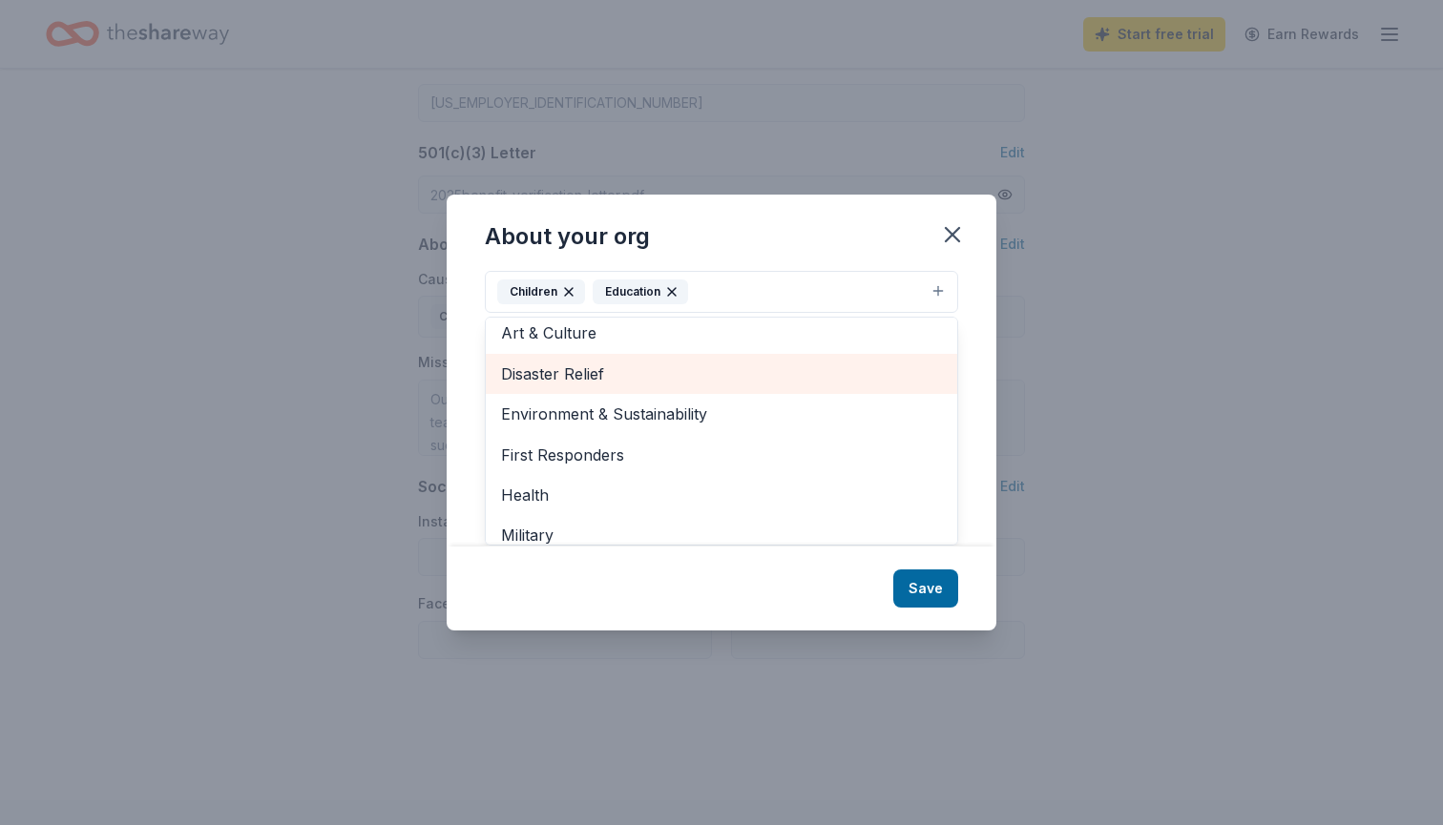
scroll to position [51, 0]
click at [932, 586] on div "About your org Cause tags Children Education Animals Art & Culture Disaster Rel…" at bounding box center [722, 412] width 550 height 435
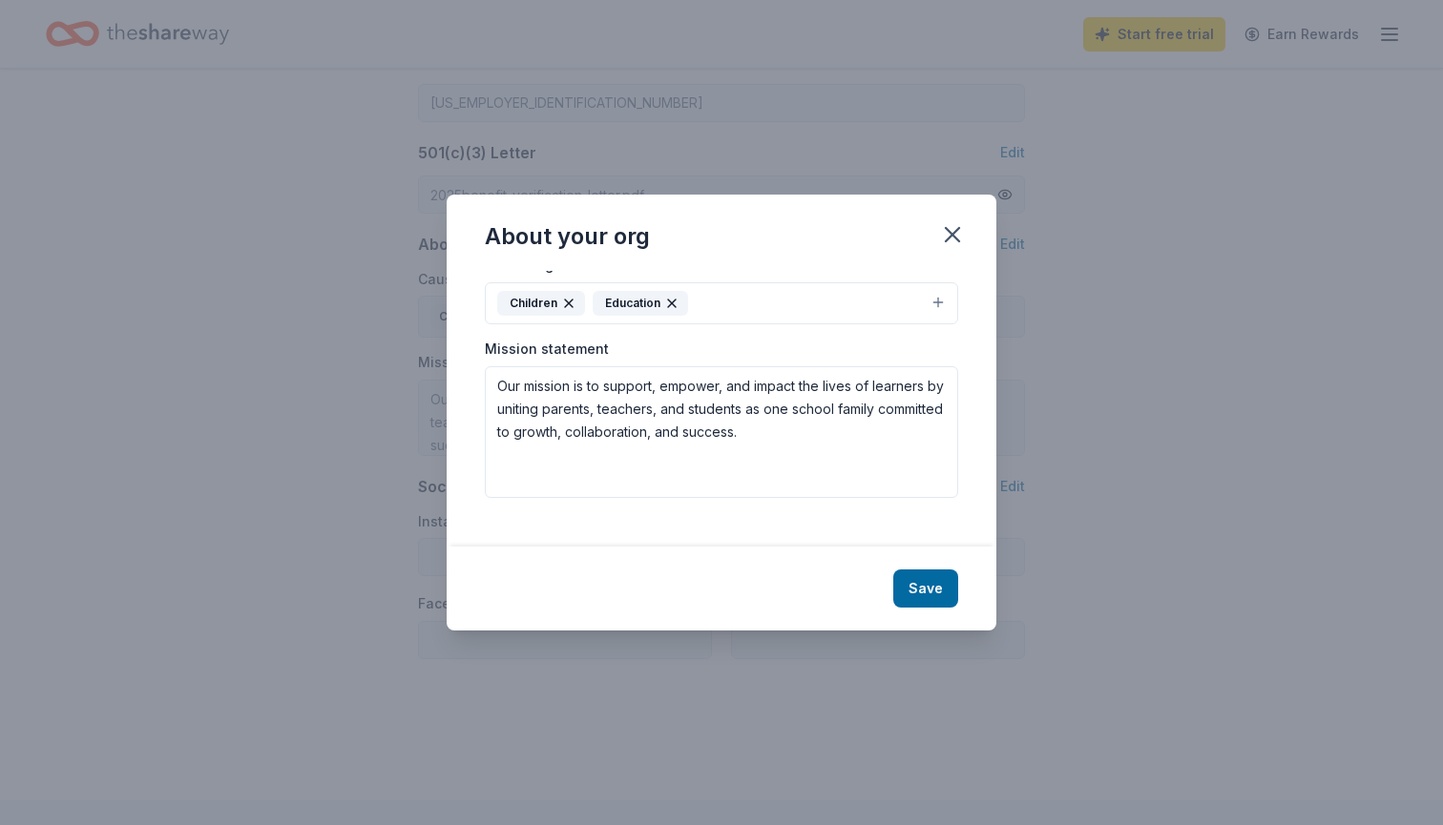
scroll to position [0, 0]
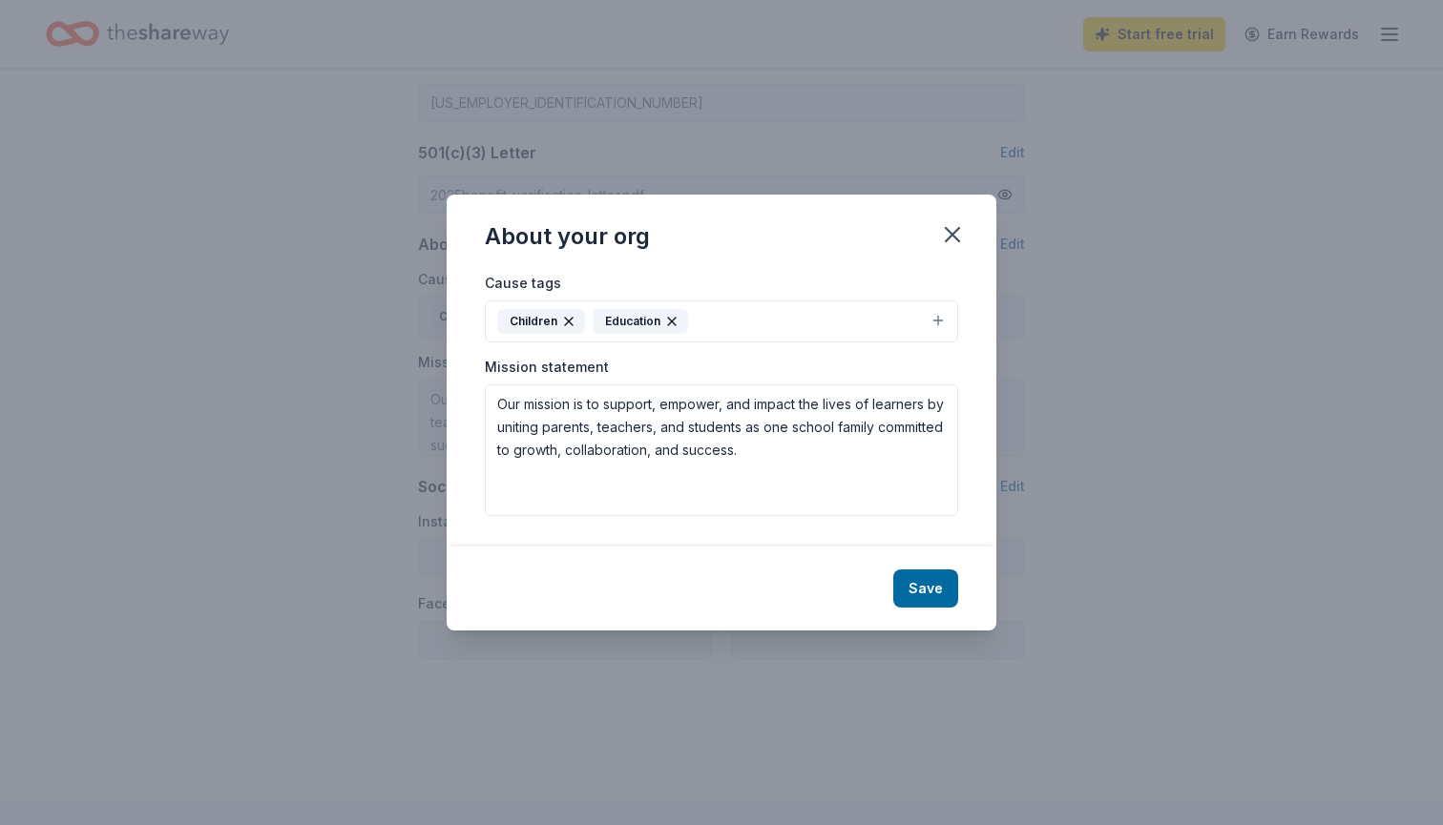
click at [932, 586] on button "Save" at bounding box center [925, 589] width 65 height 38
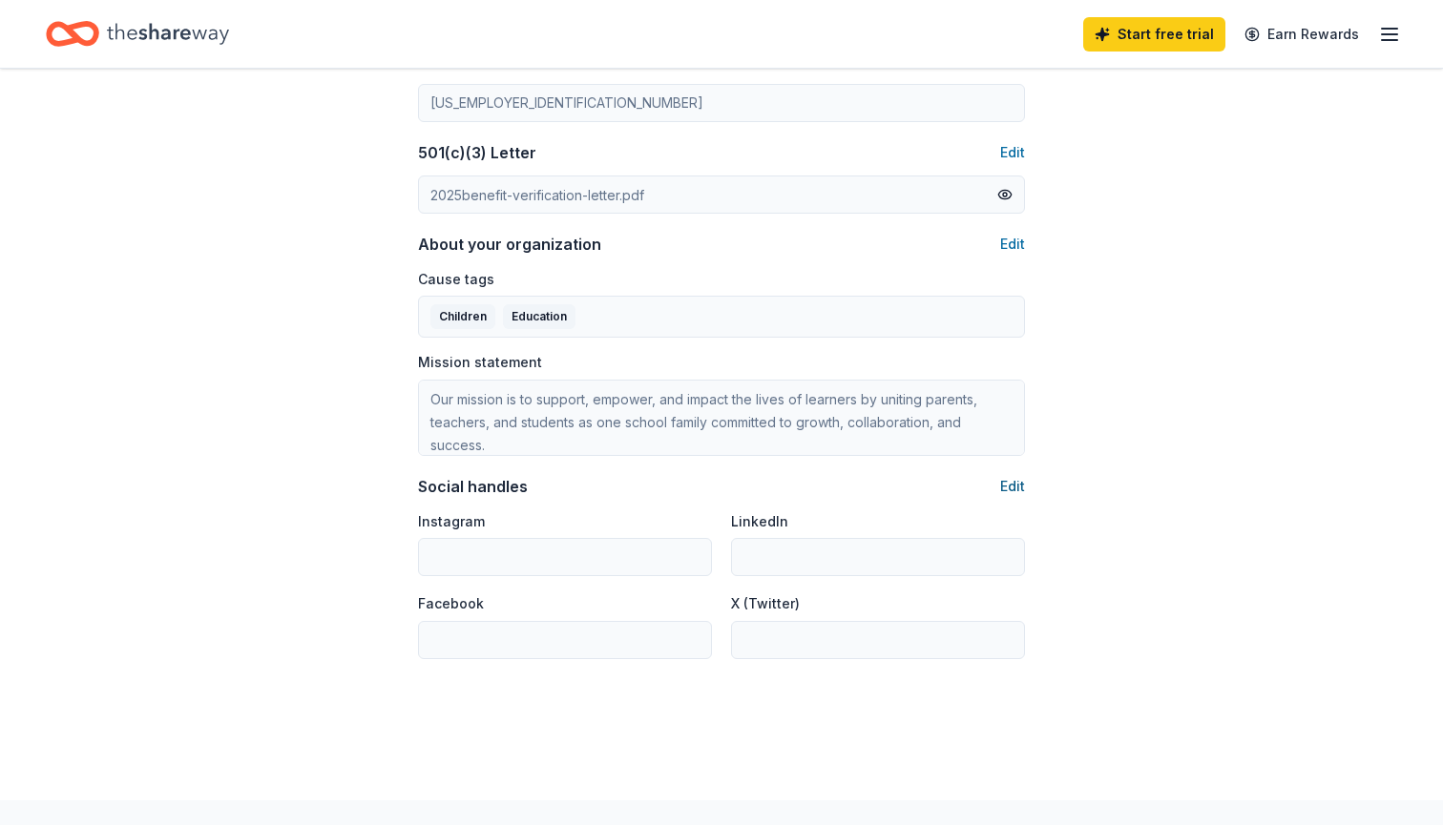
click at [1014, 485] on button "Edit" at bounding box center [1012, 486] width 25 height 23
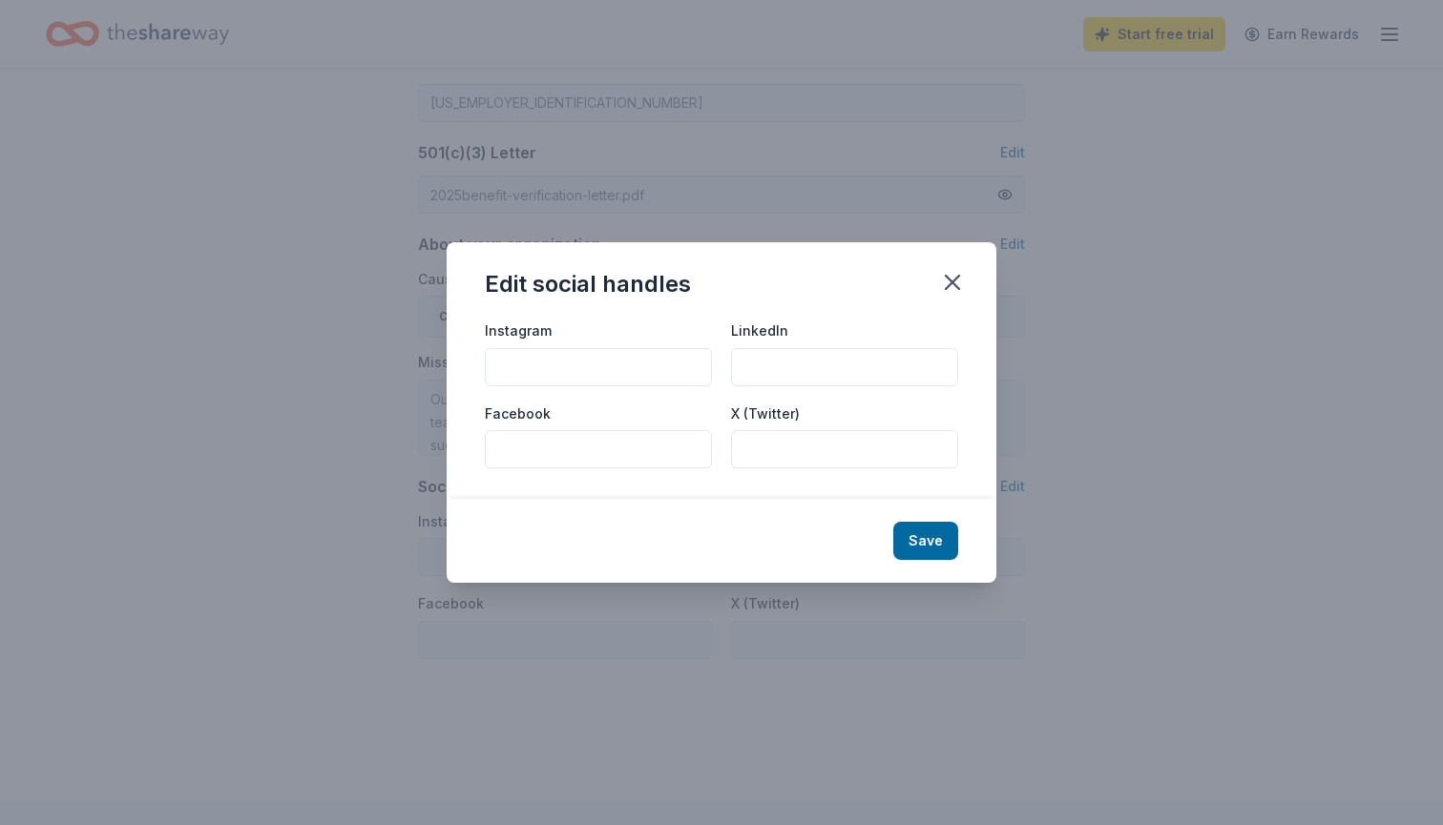
click at [616, 364] on input "Instagram" at bounding box center [598, 367] width 227 height 38
type input "SCVi PTSA"
click at [550, 449] on input "Facebook" at bounding box center [598, 449] width 227 height 38
type input "SCVI PTSA"
click at [923, 537] on button "Save" at bounding box center [925, 541] width 65 height 38
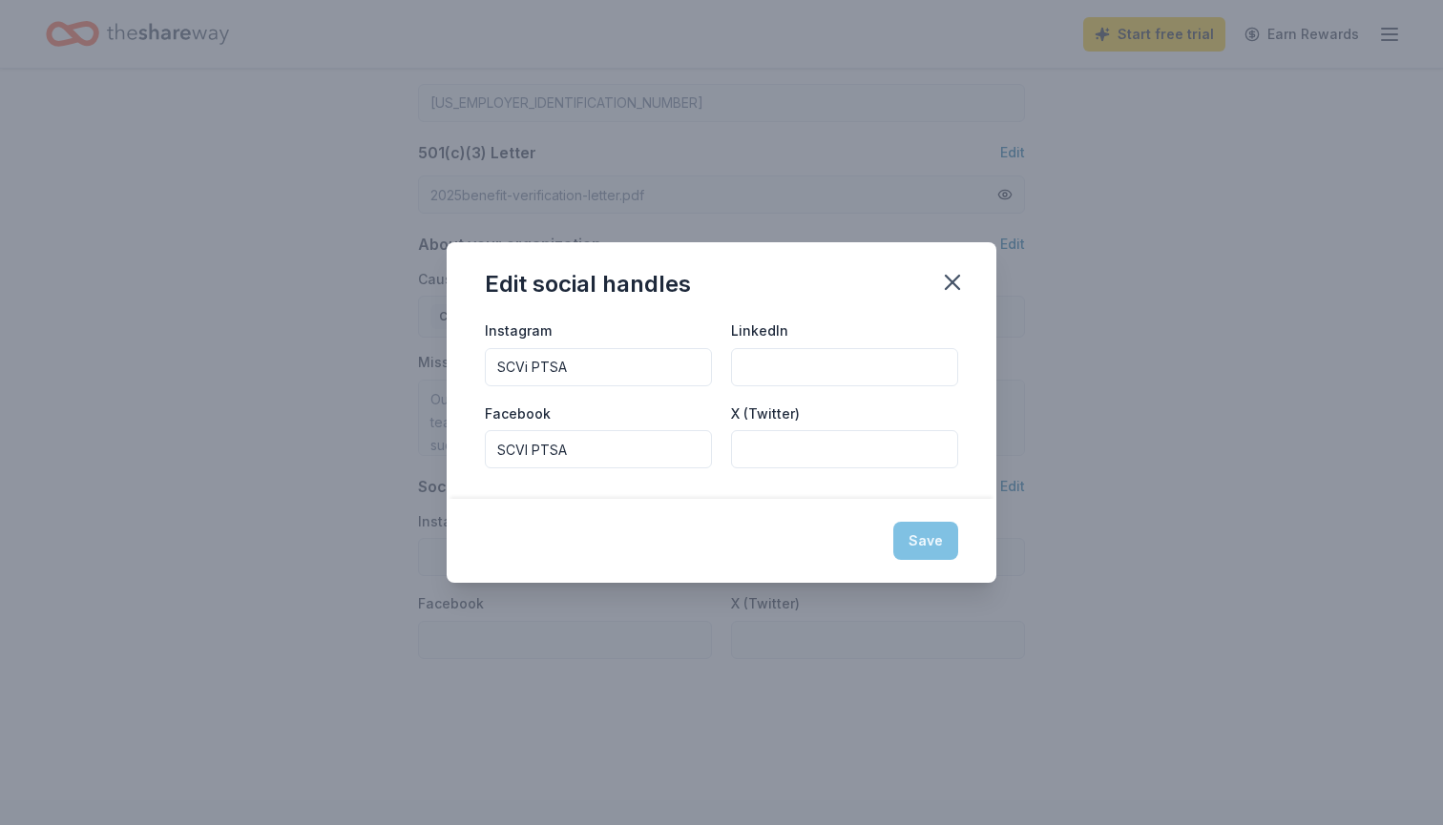
type input "SCVi PTSA"
type input "SCVI PTSA"
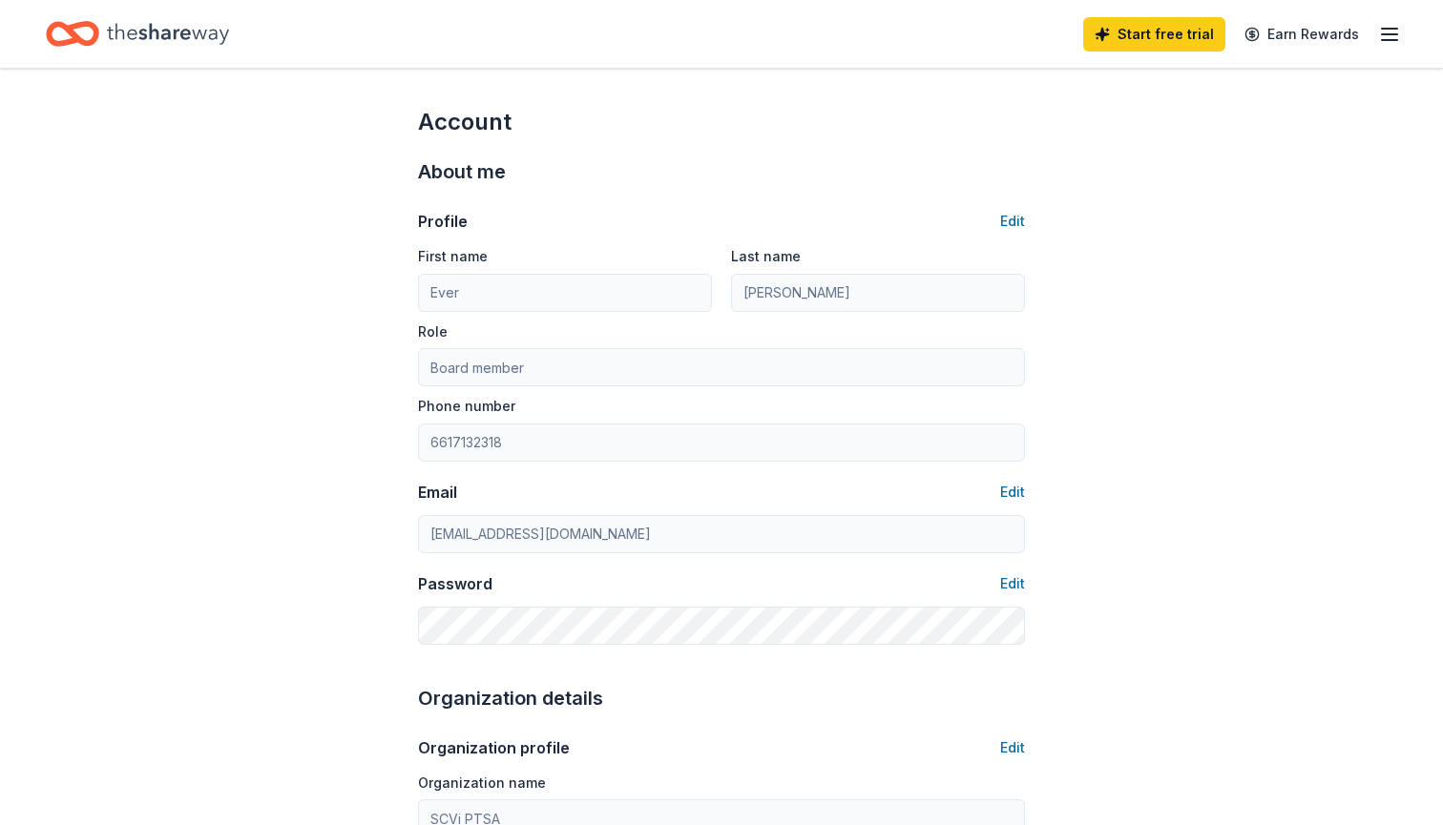
click at [1392, 37] on icon "button" at bounding box center [1389, 34] width 23 height 23
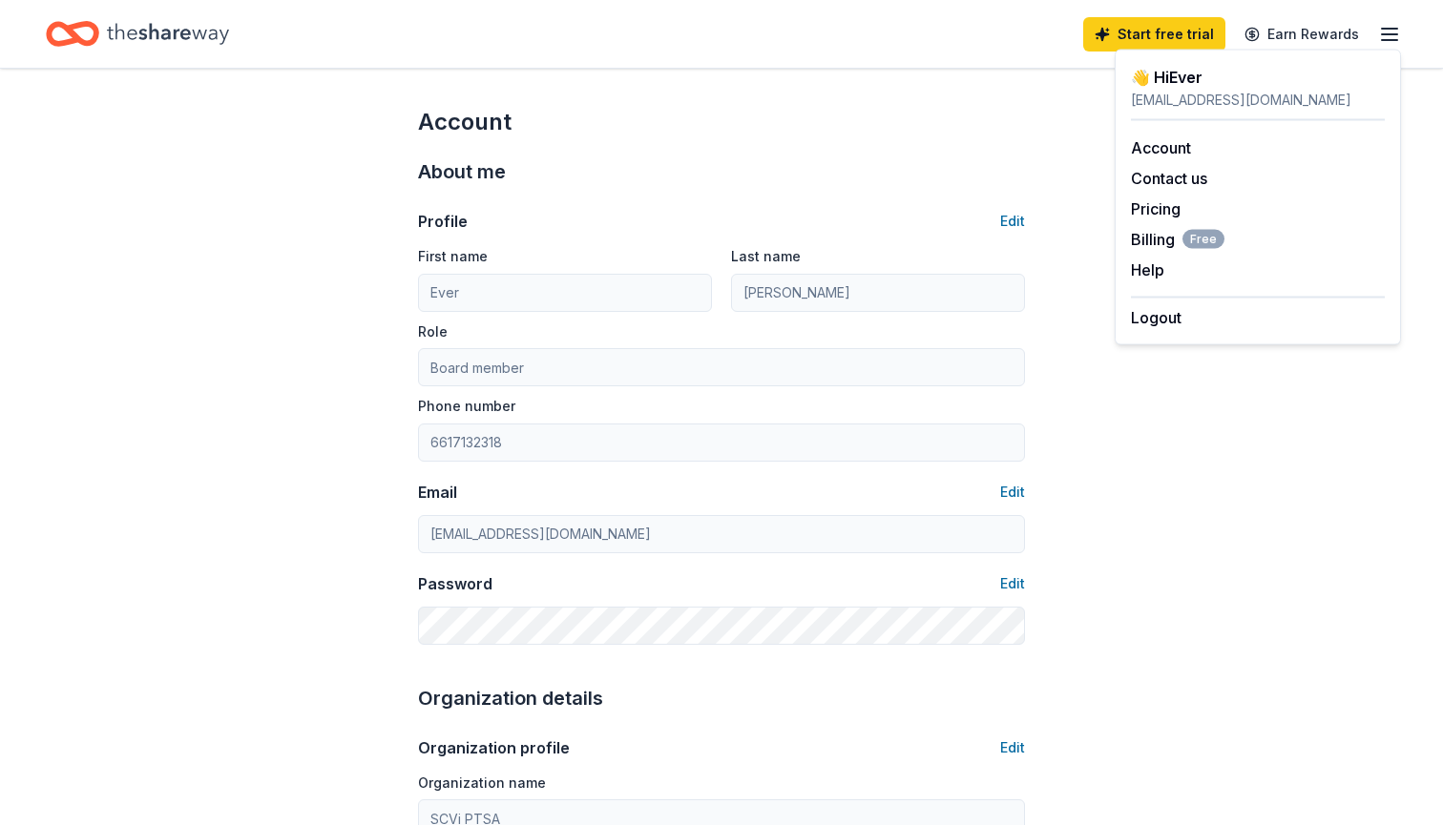
click at [114, 36] on icon "Home" at bounding box center [168, 33] width 122 height 39
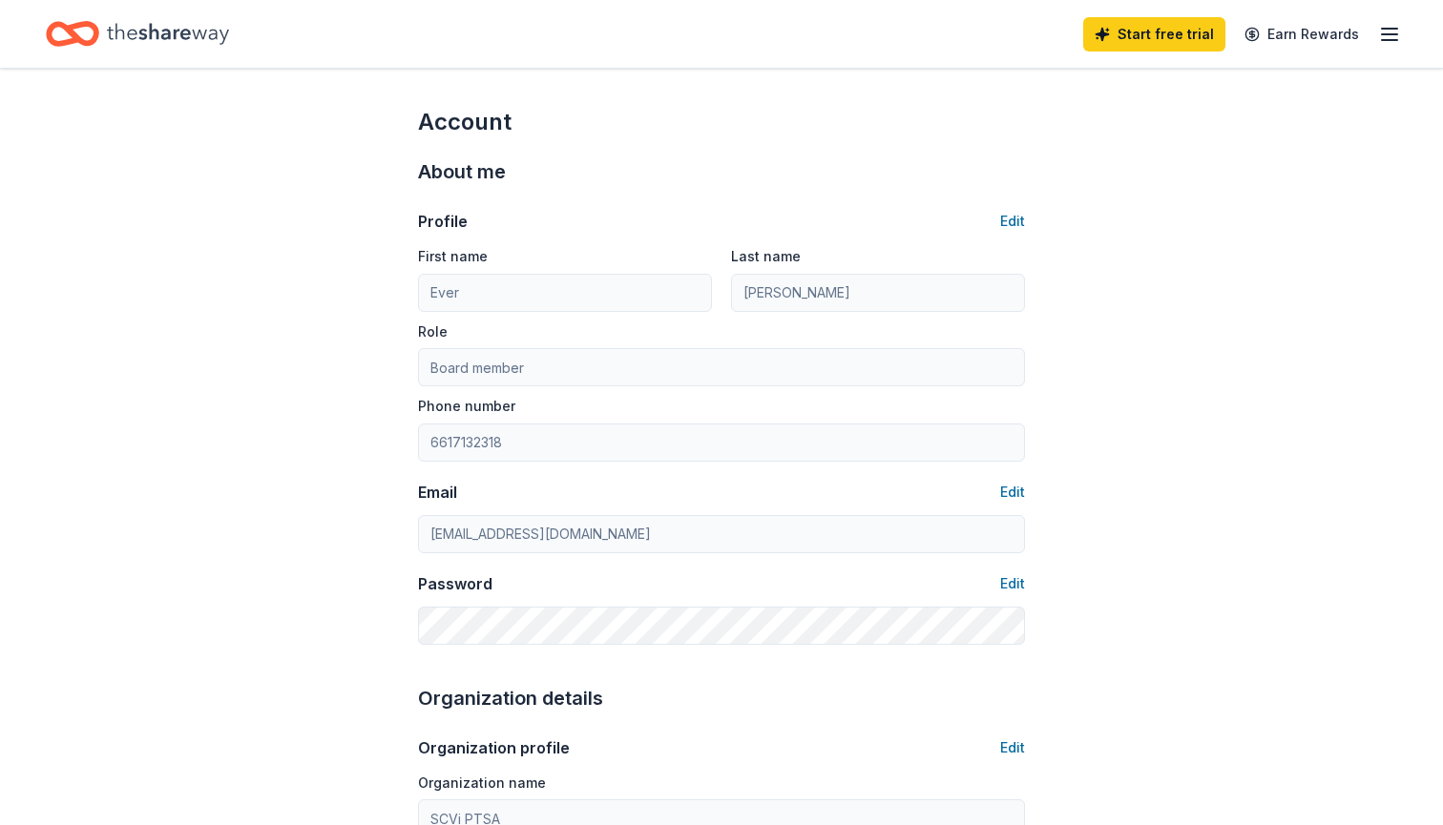
click at [114, 36] on icon "Home" at bounding box center [168, 33] width 122 height 39
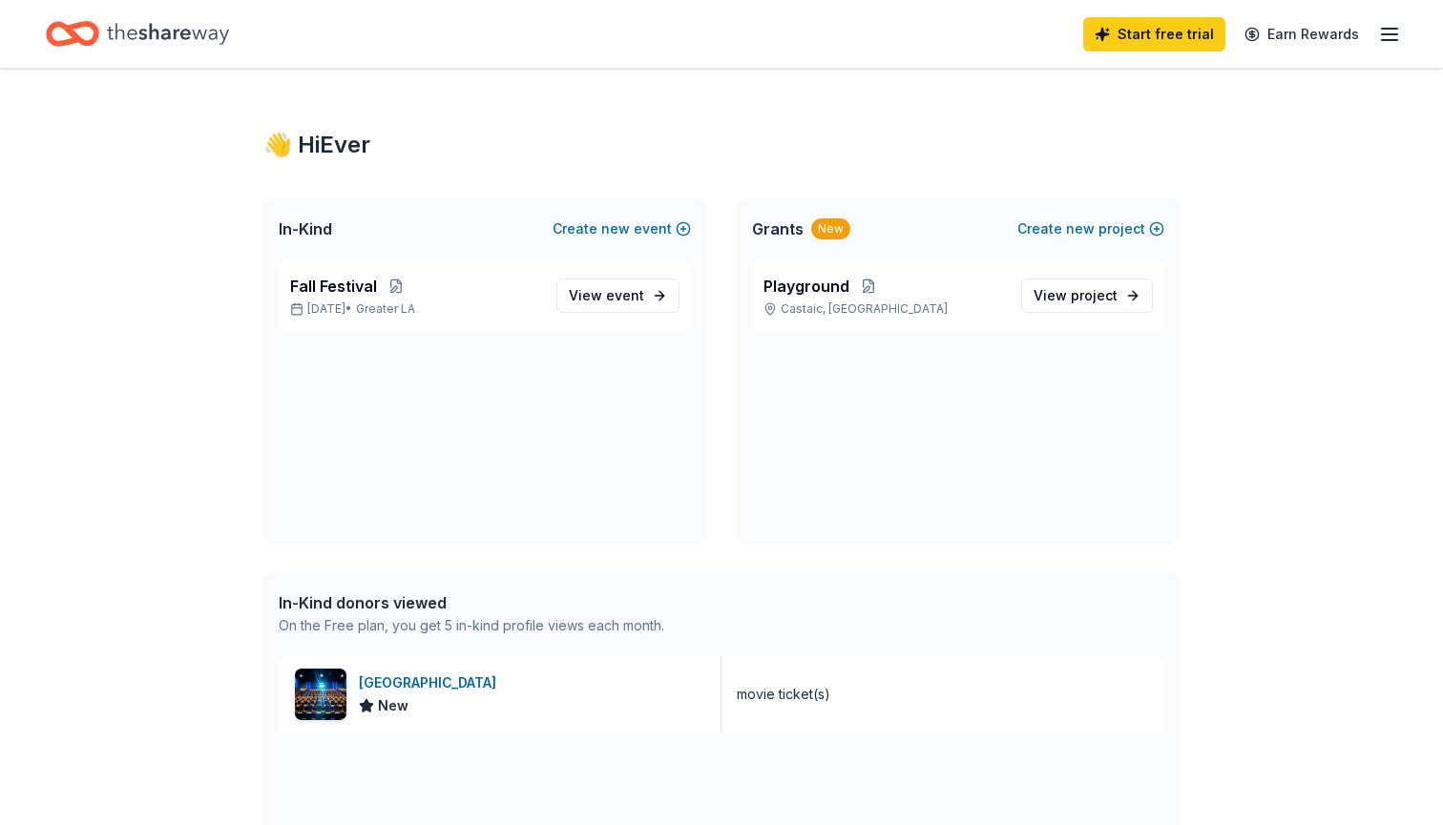
click at [75, 33] on icon "Home" at bounding box center [82, 33] width 30 height 19
click at [631, 298] on span "event" at bounding box center [625, 295] width 38 height 16
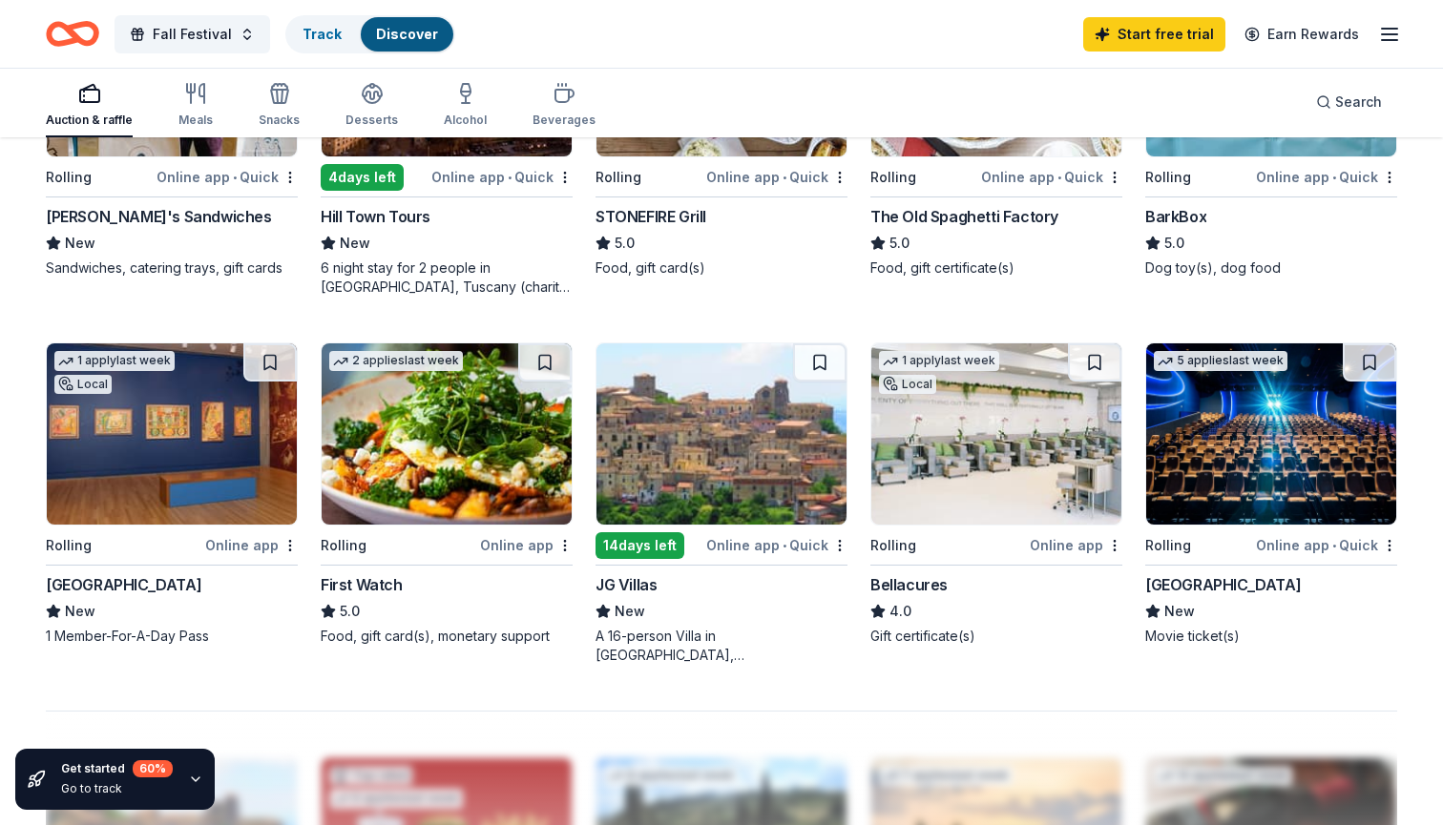
scroll to position [1127, 0]
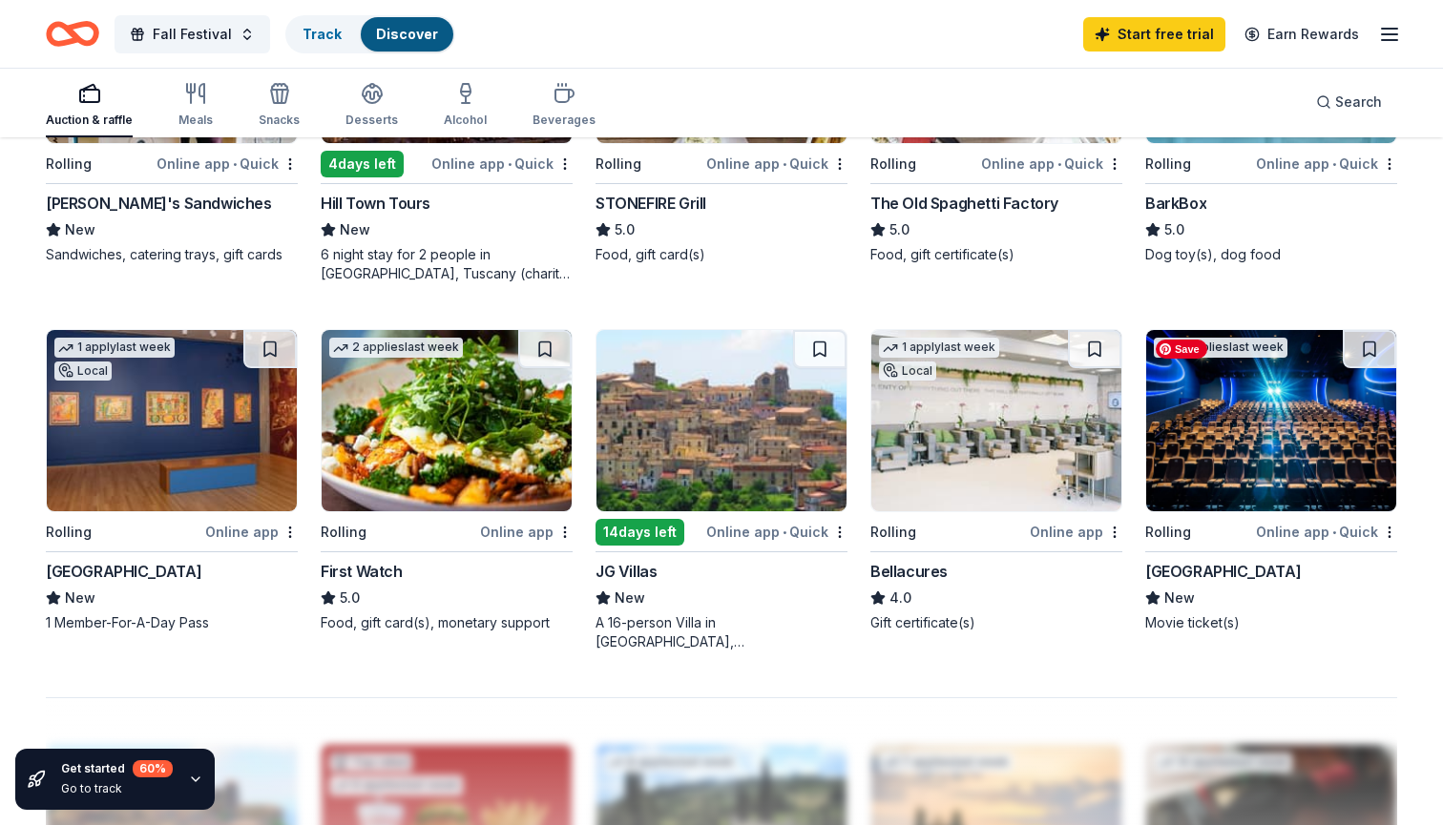
click at [1343, 458] on img at bounding box center [1271, 420] width 250 height 181
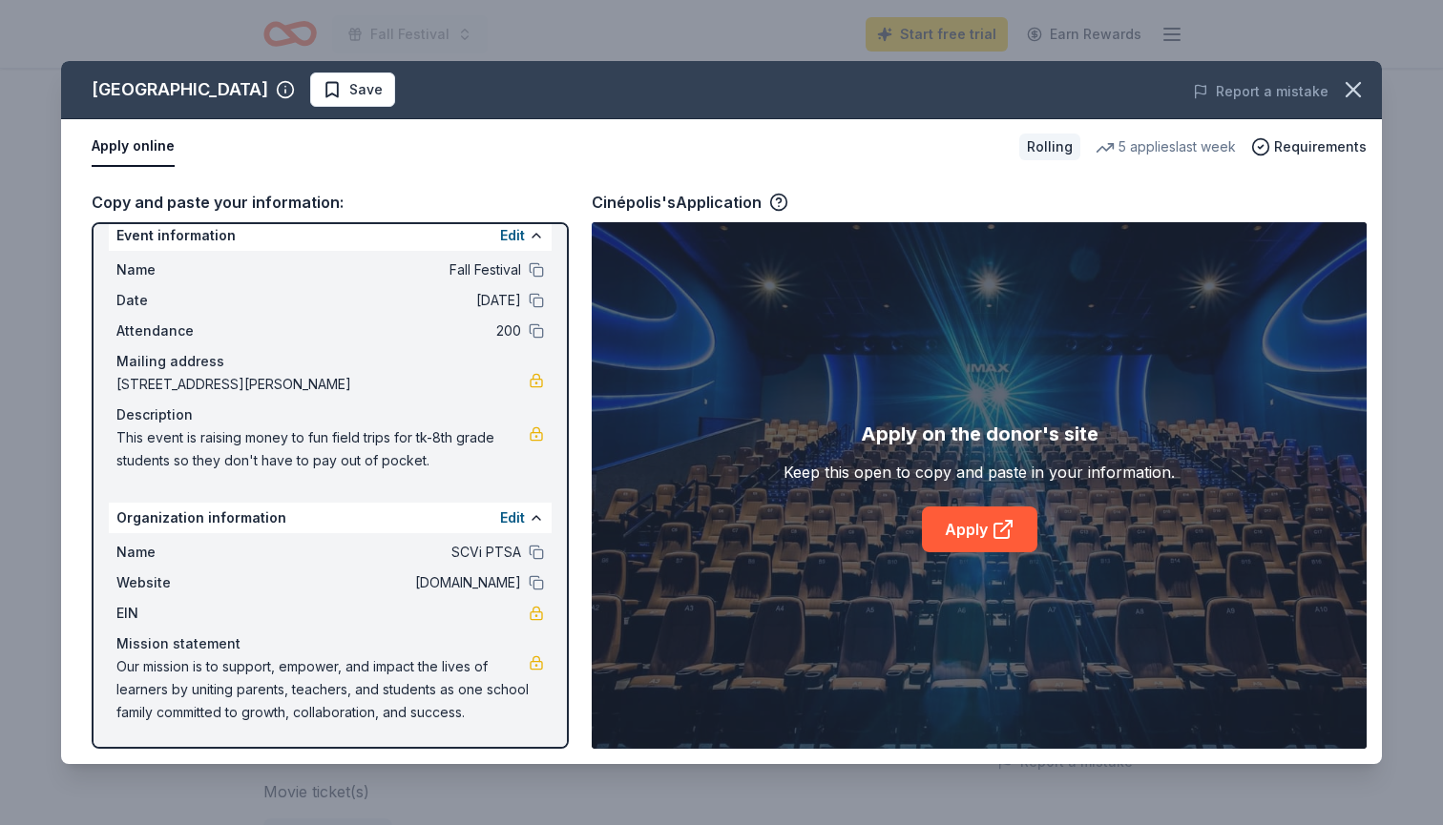
scroll to position [19, 0]
click at [982, 525] on link "Apply" at bounding box center [979, 530] width 115 height 46
